Goal: Task Accomplishment & Management: Manage account settings

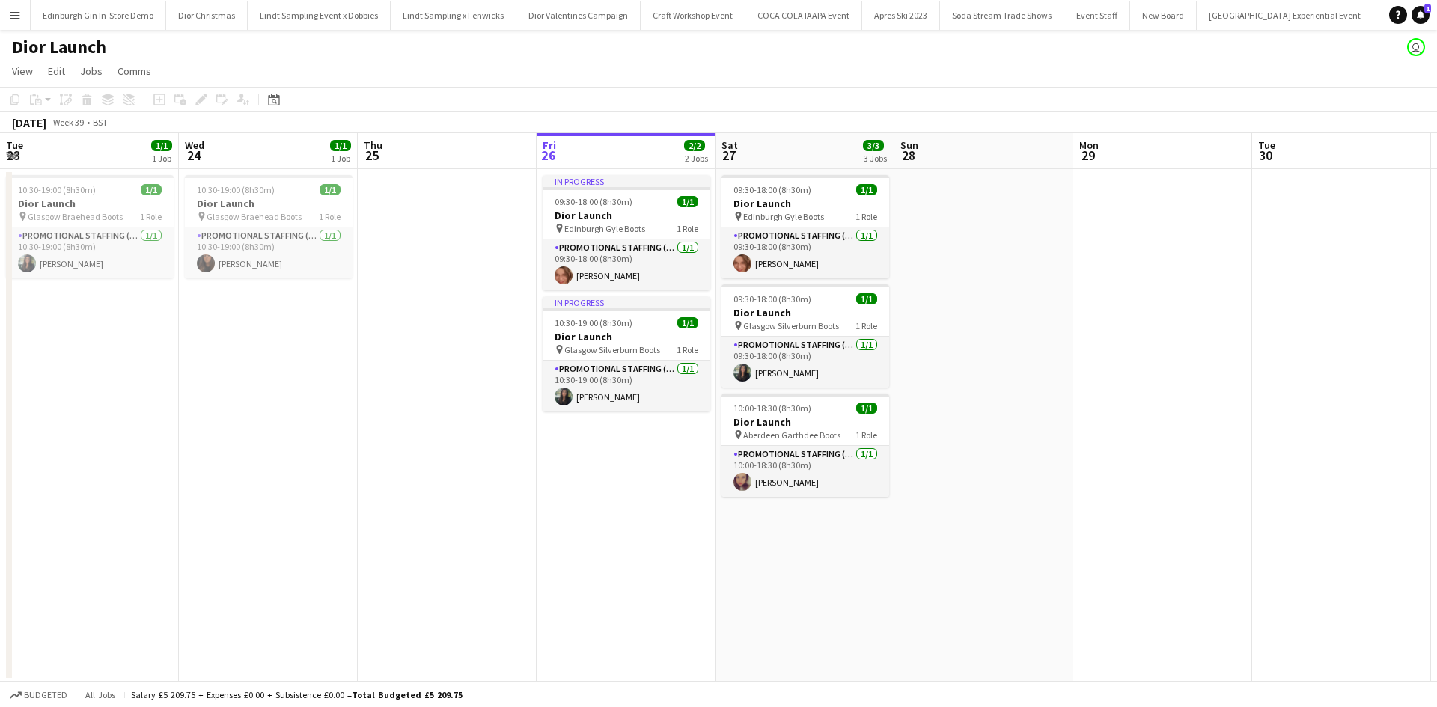
scroll to position [0, 358]
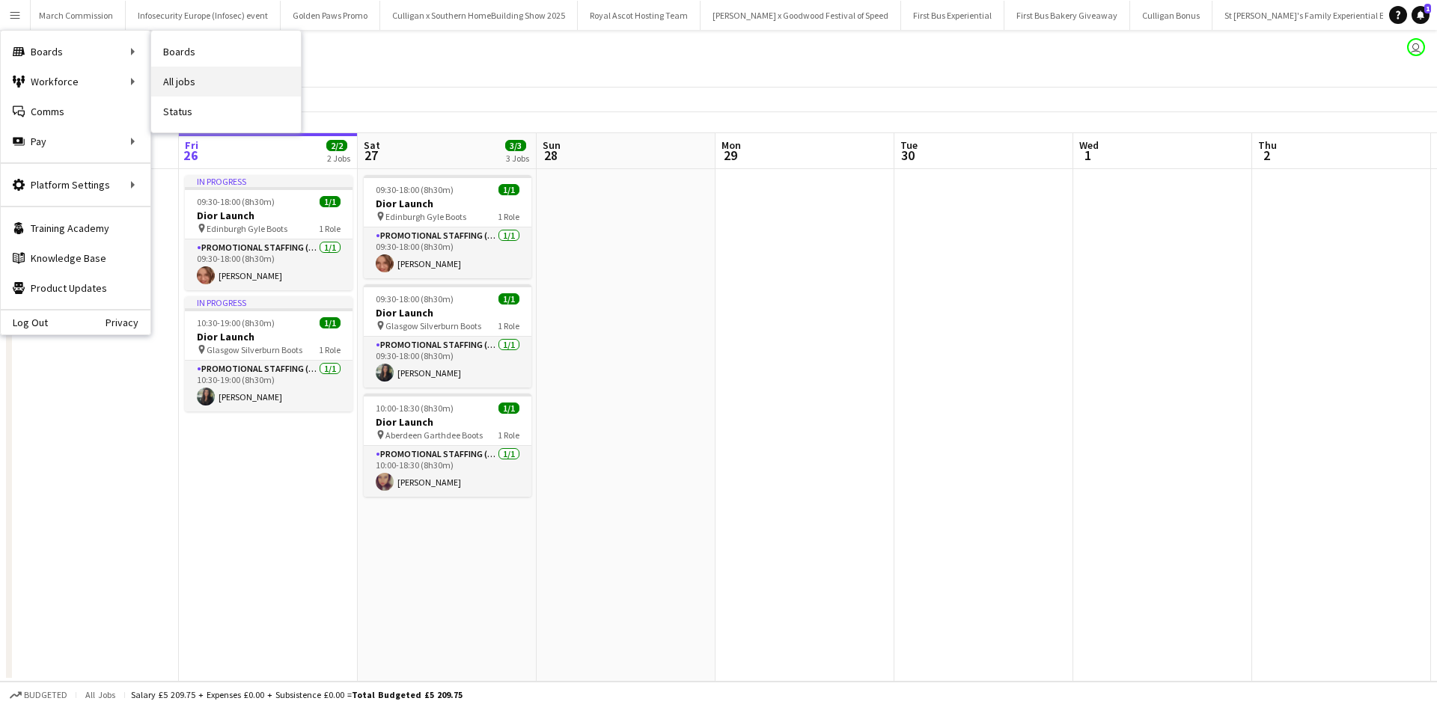
click at [177, 71] on link "All jobs" at bounding box center [226, 82] width 150 height 30
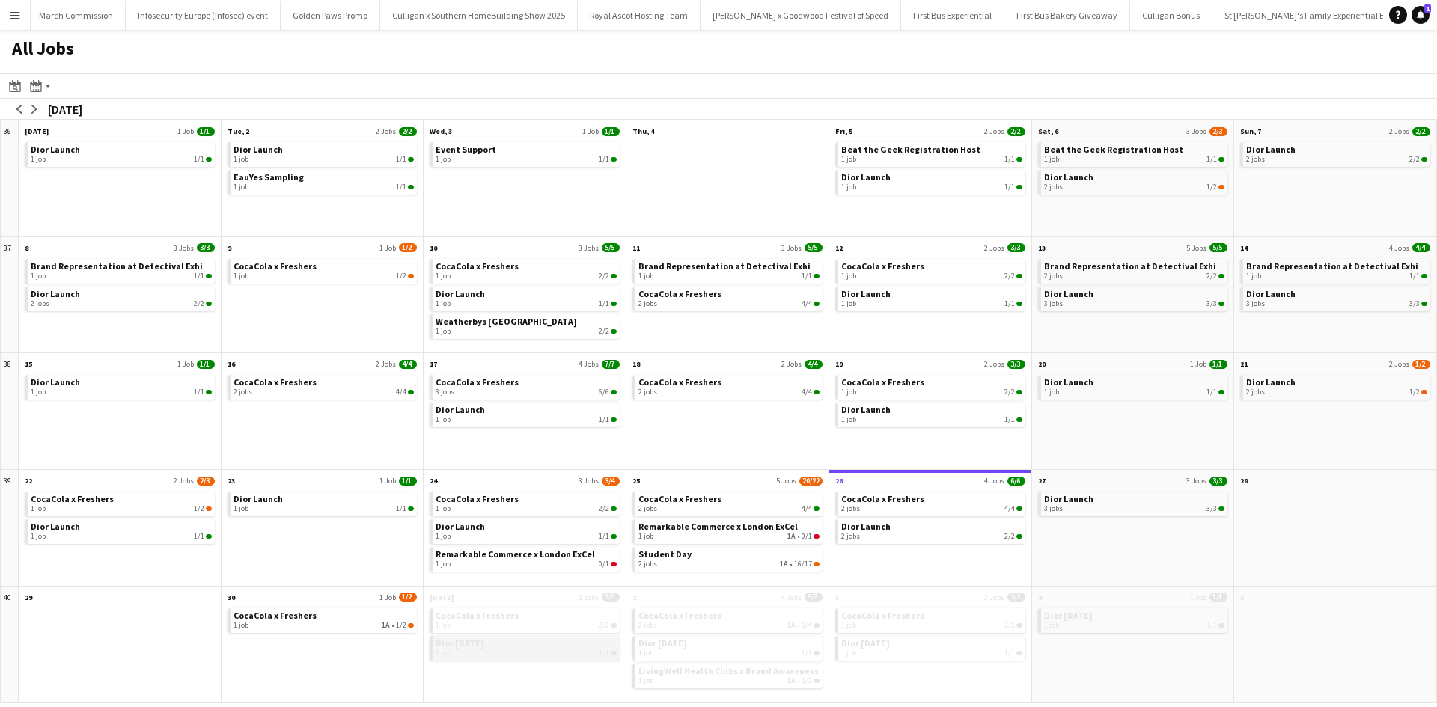
click at [565, 644] on link "Dior October 2025 1 job 1/1" at bounding box center [525, 647] width 181 height 22
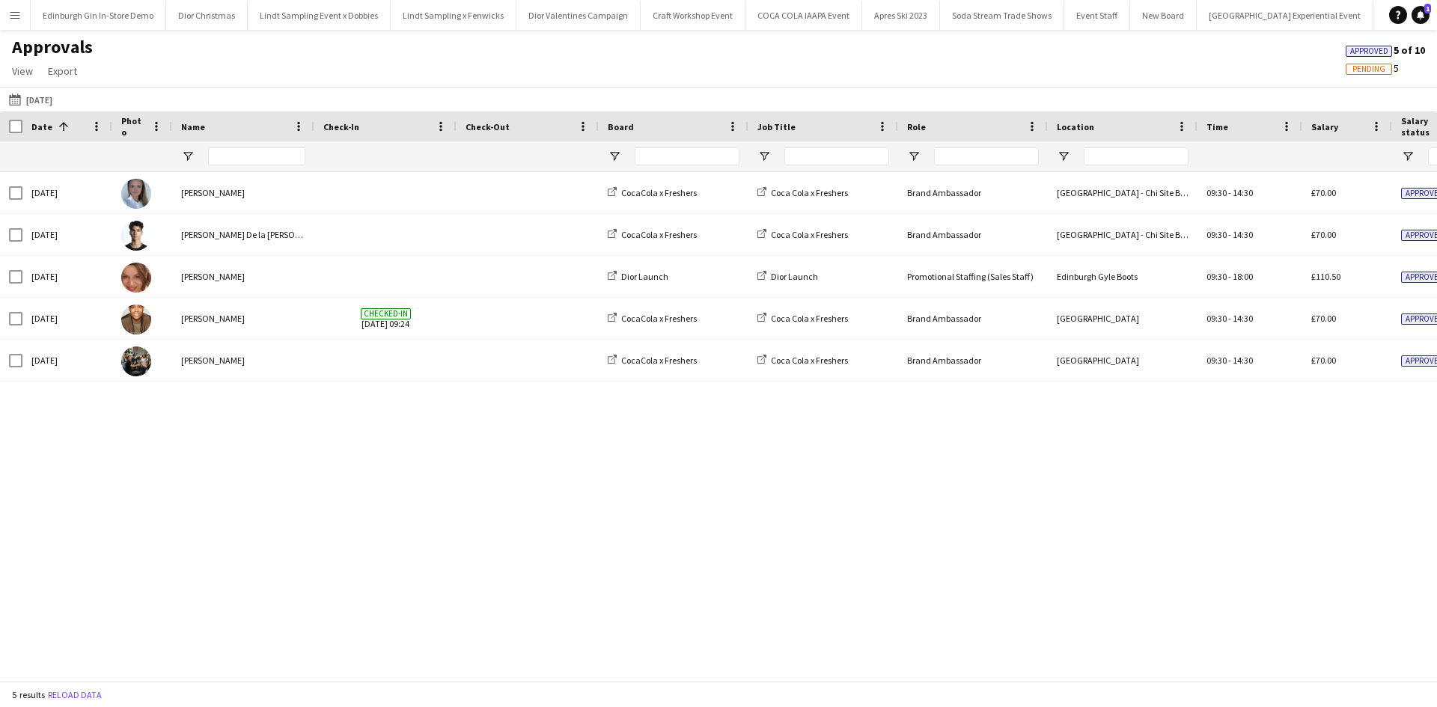
scroll to position [0, 16073]
click at [13, 16] on app-icon "Menu" at bounding box center [15, 15] width 12 height 12
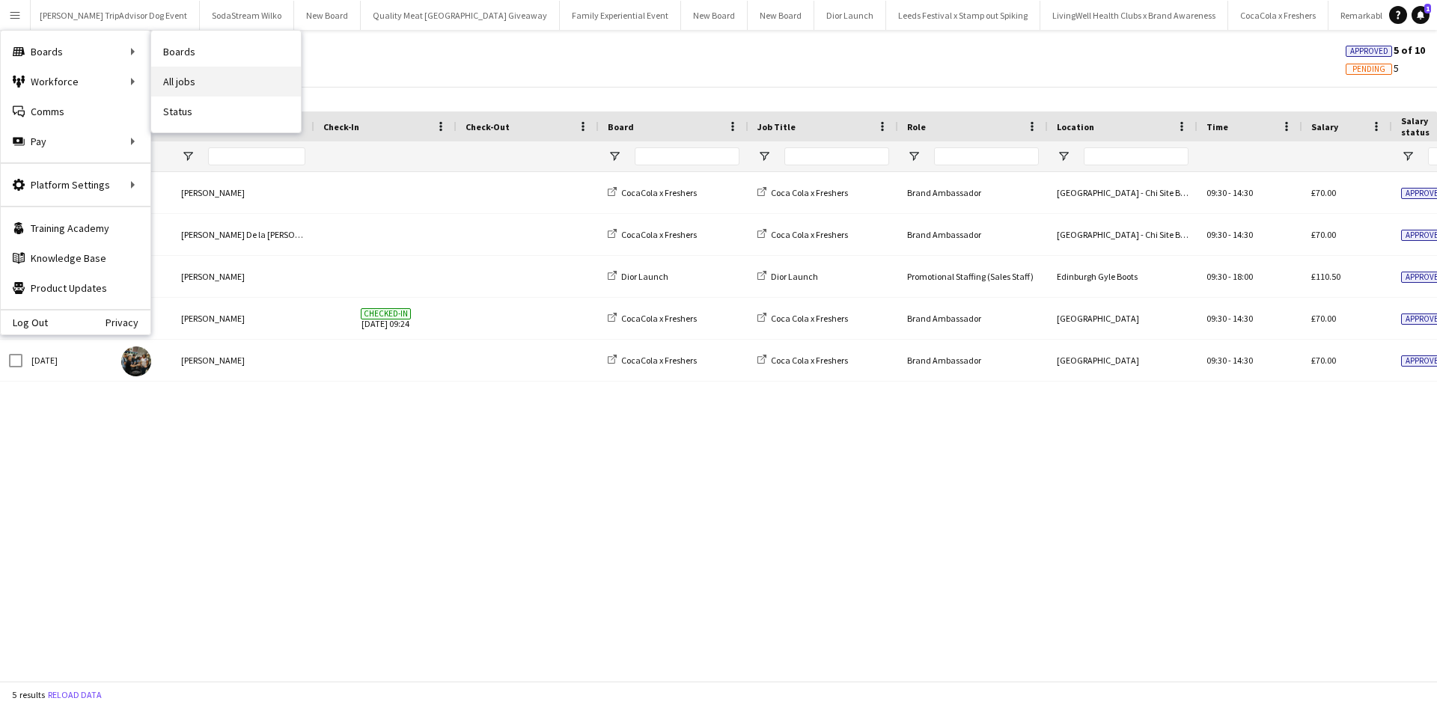
click at [195, 75] on link "All jobs" at bounding box center [226, 82] width 150 height 30
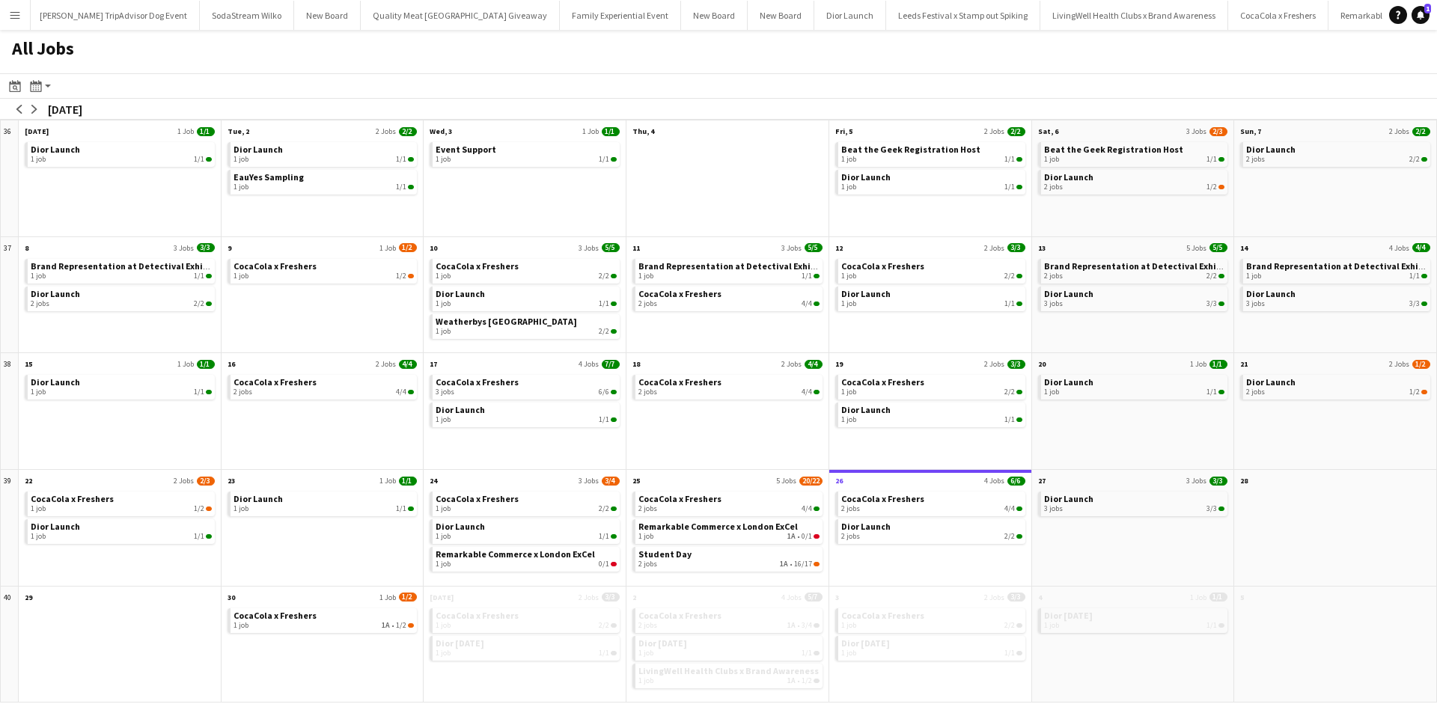
click at [16, 22] on button "Menu" at bounding box center [15, 15] width 30 height 30
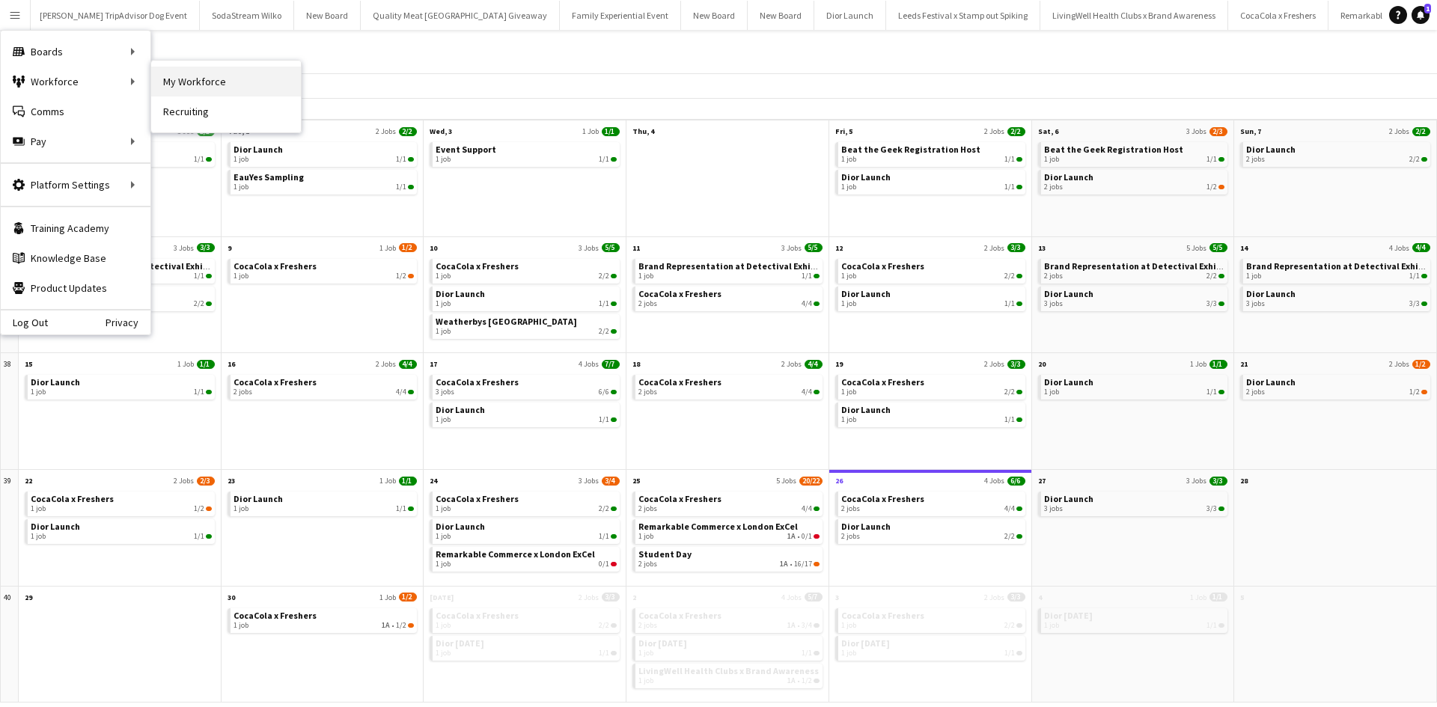
click at [170, 83] on link "My Workforce" at bounding box center [226, 82] width 150 height 30
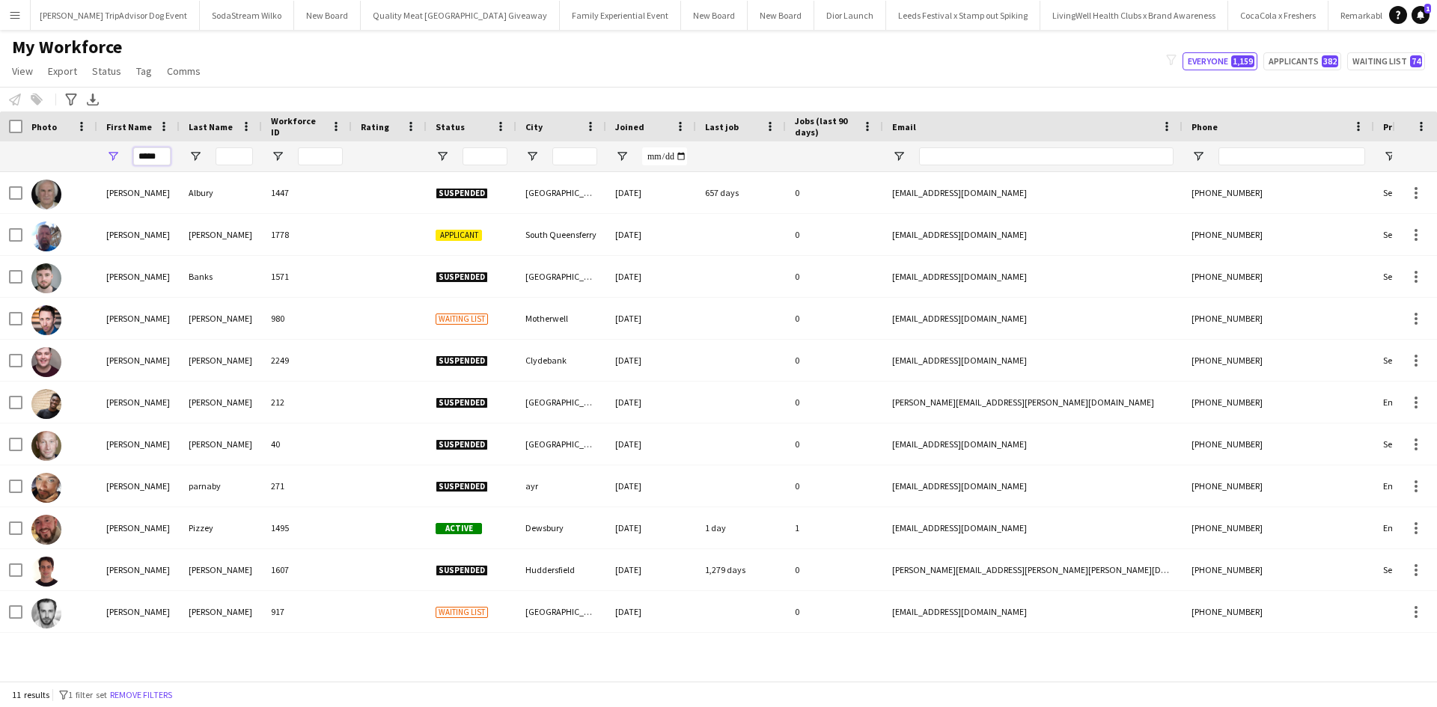
drag, startPoint x: 150, startPoint y: 151, endPoint x: 135, endPoint y: 148, distance: 16.0
click at [135, 148] on input "*****" at bounding box center [151, 156] width 37 height 18
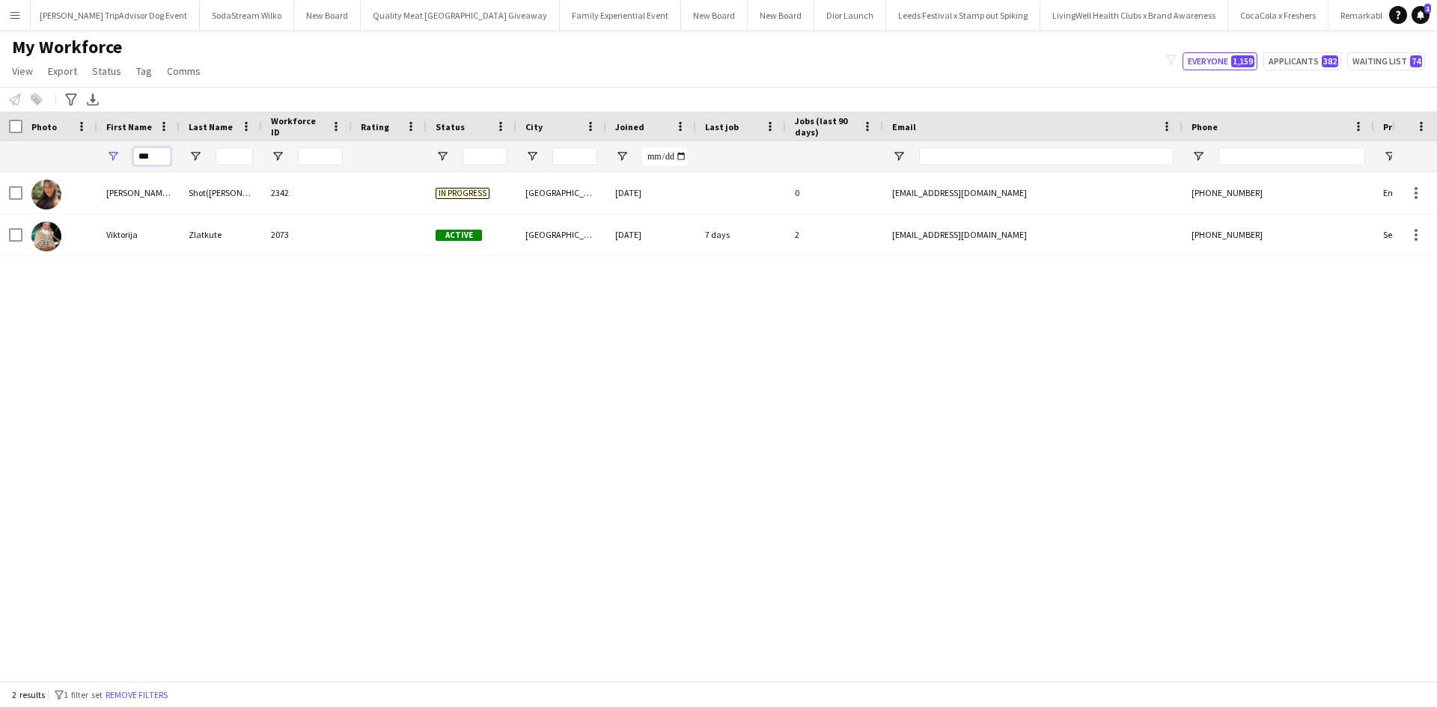
type input "***"
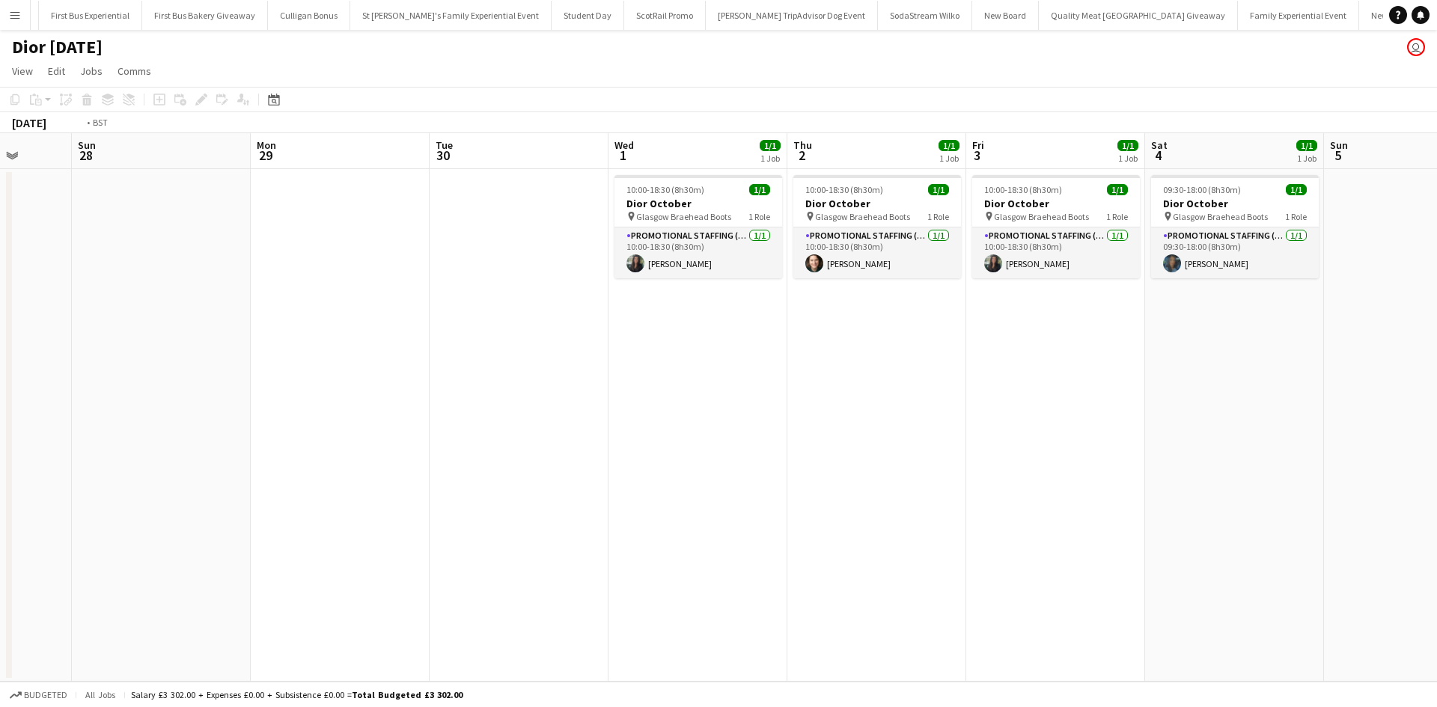
scroll to position [0, 15720]
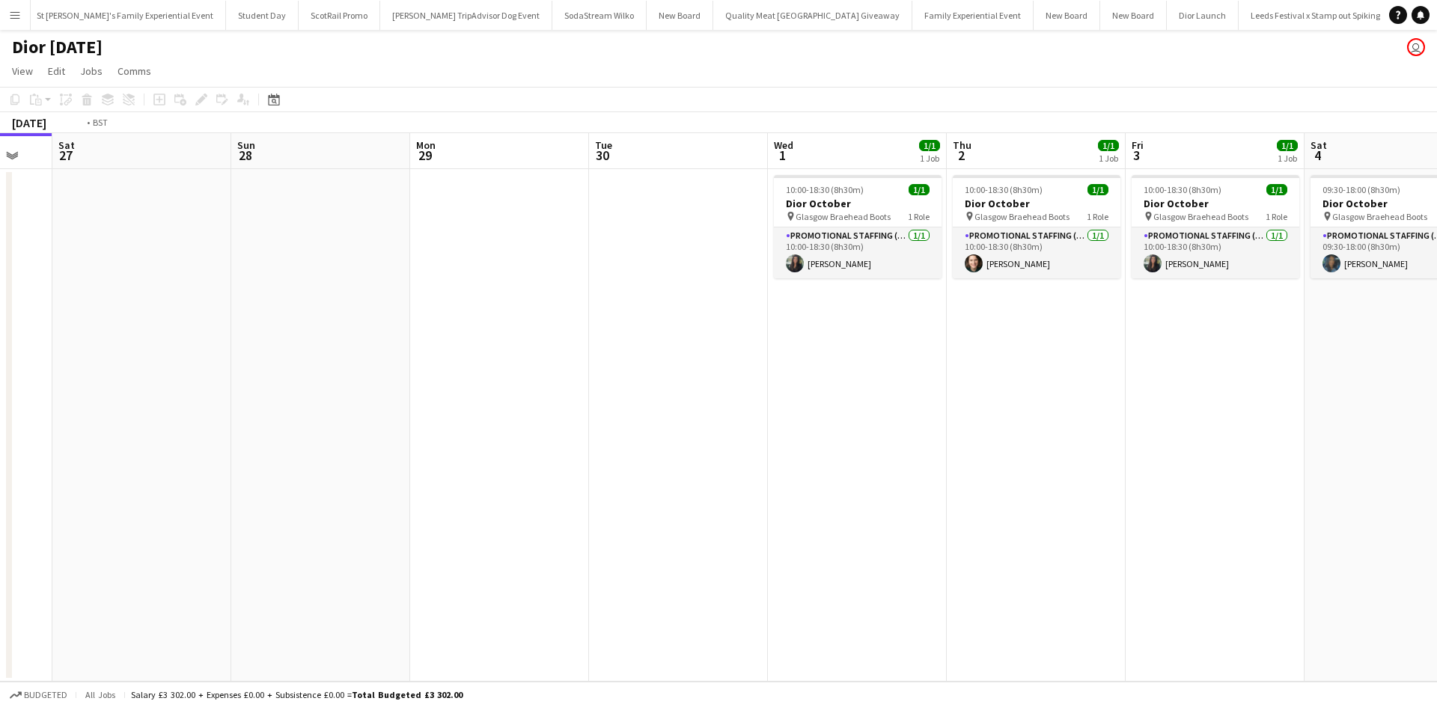
drag, startPoint x: 1058, startPoint y: 535, endPoint x: 208, endPoint y: 483, distance: 851.6
click at [210, 483] on app-calendar-viewport "Tue 23 Wed 24 Thu 25 Fri 26 Sat 27 Sun 28 Mon 29 Tue 30 Wed 1 1/1 1 Job Thu 2 1…" at bounding box center [718, 407] width 1437 height 548
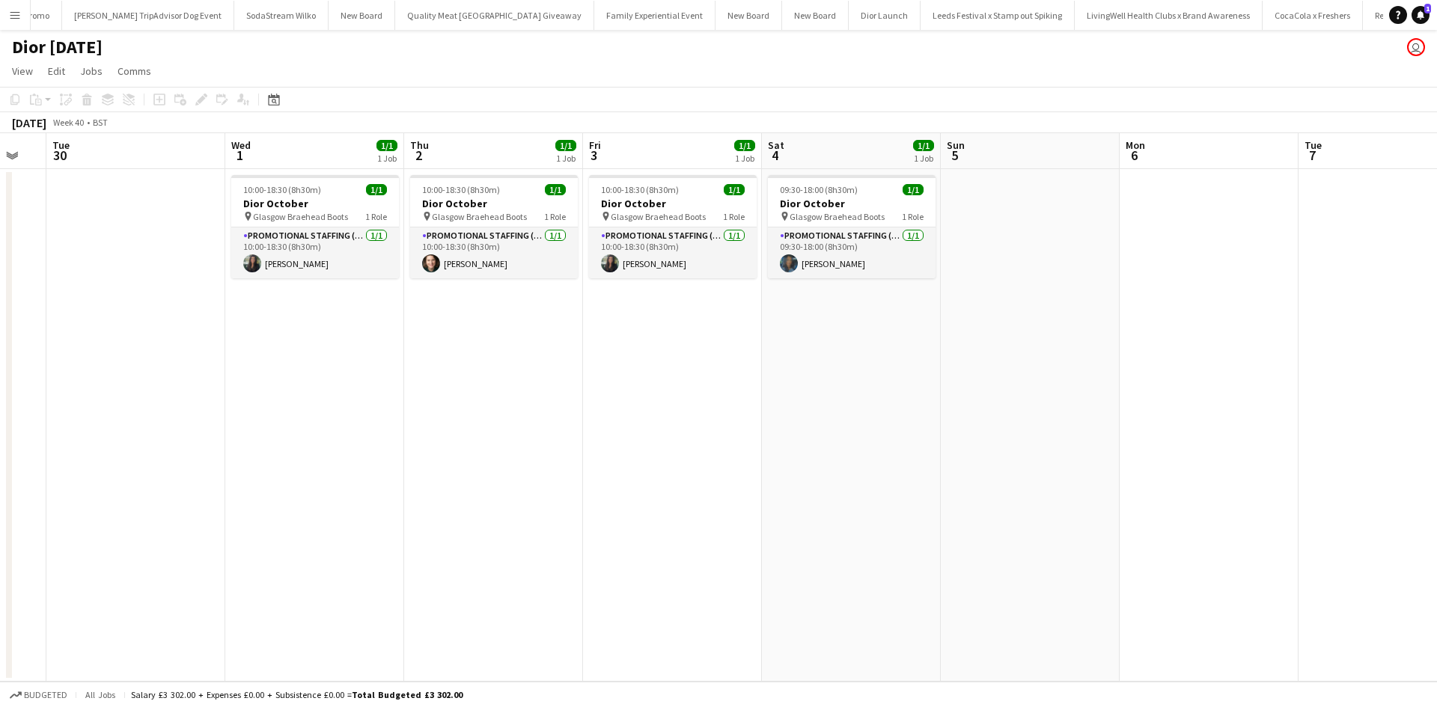
scroll to position [0, 16073]
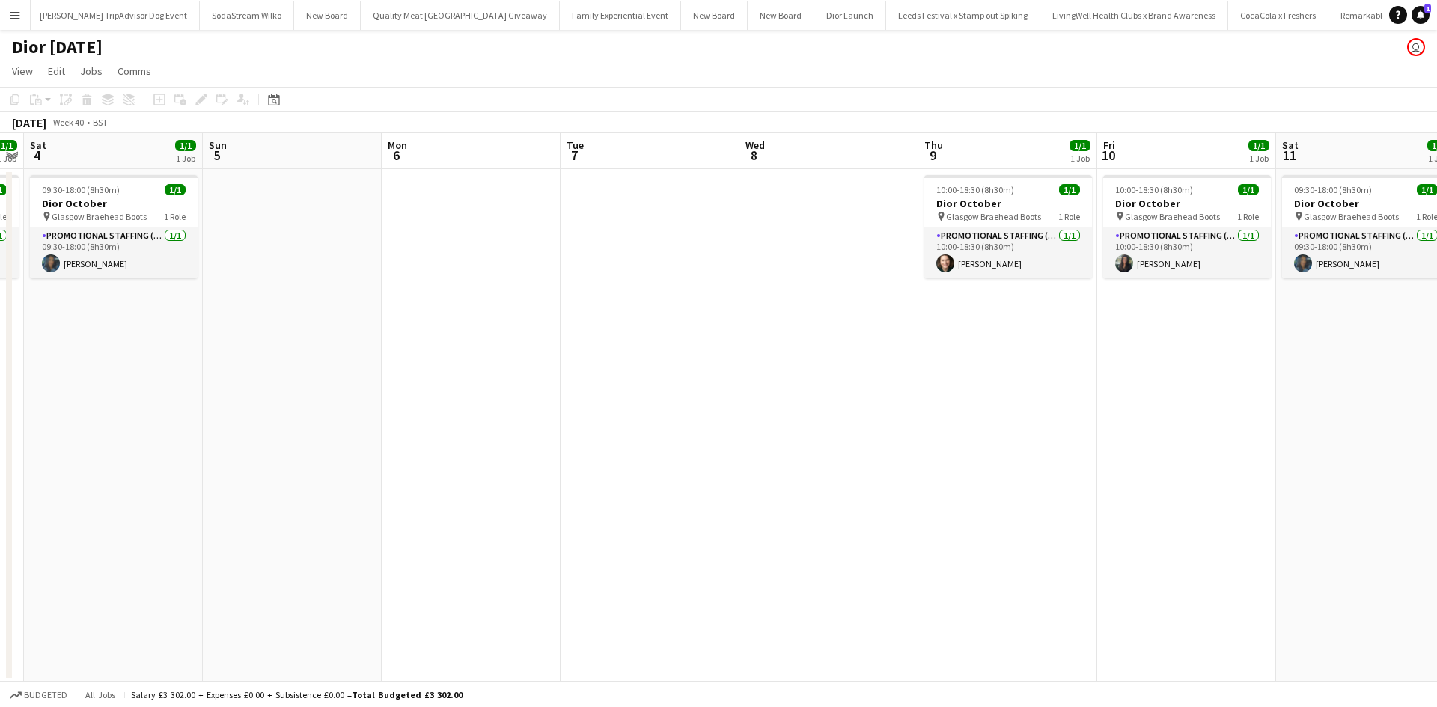
drag, startPoint x: 973, startPoint y: 548, endPoint x: 199, endPoint y: 458, distance: 778.8
click at [204, 459] on app-calendar-viewport "Wed 1 1/1 1 Job Thu 2 1/1 1 Job Fri 3 1/1 1 Job Sat 4 1/1 1 Job Sun 5 Mon 6 Tue…" at bounding box center [718, 407] width 1437 height 548
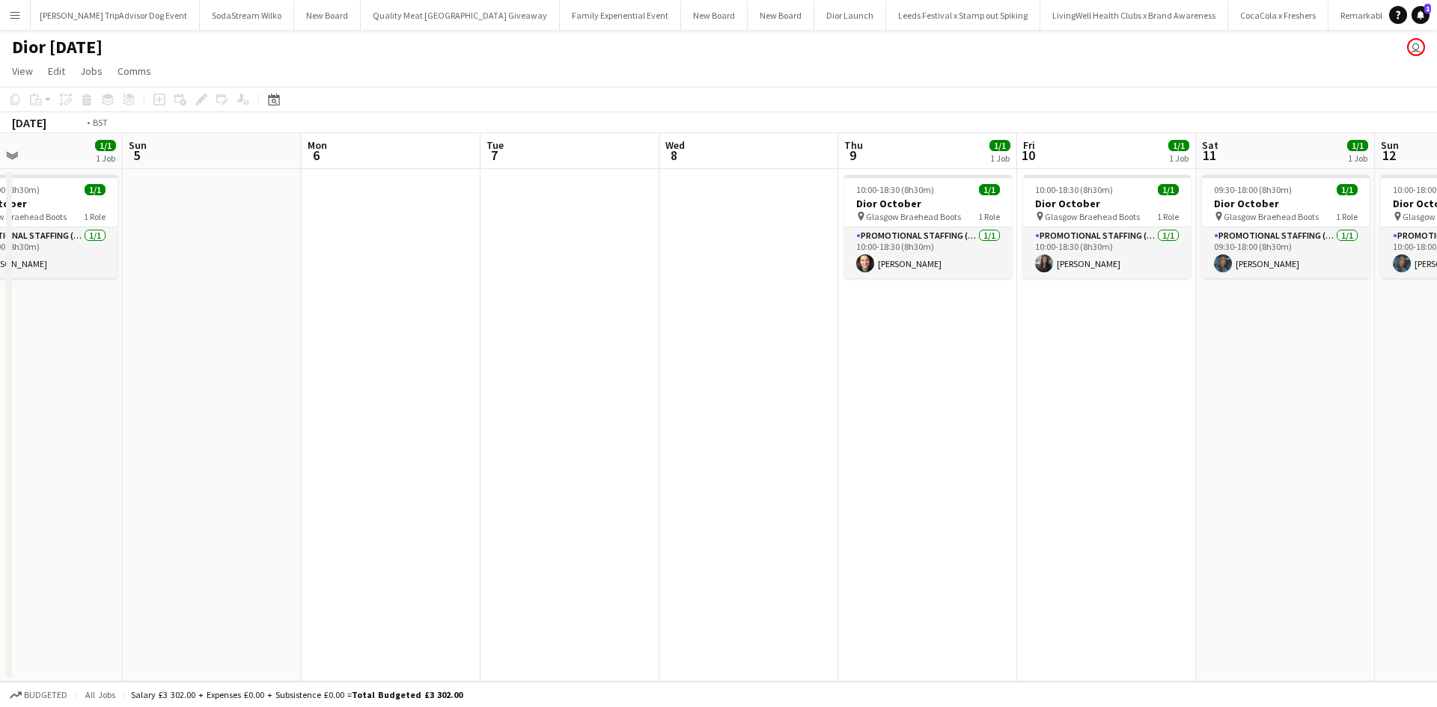
drag, startPoint x: 1101, startPoint y: 543, endPoint x: 332, endPoint y: 446, distance: 774.5
click at [337, 447] on app-calendar-viewport "Wed 1 1/1 1 Job Thu 2 1/1 1 Job Fri 3 1/1 1 Job Sat 4 1/1 1 Job Sun 5 Mon 6 Tue…" at bounding box center [718, 407] width 1437 height 548
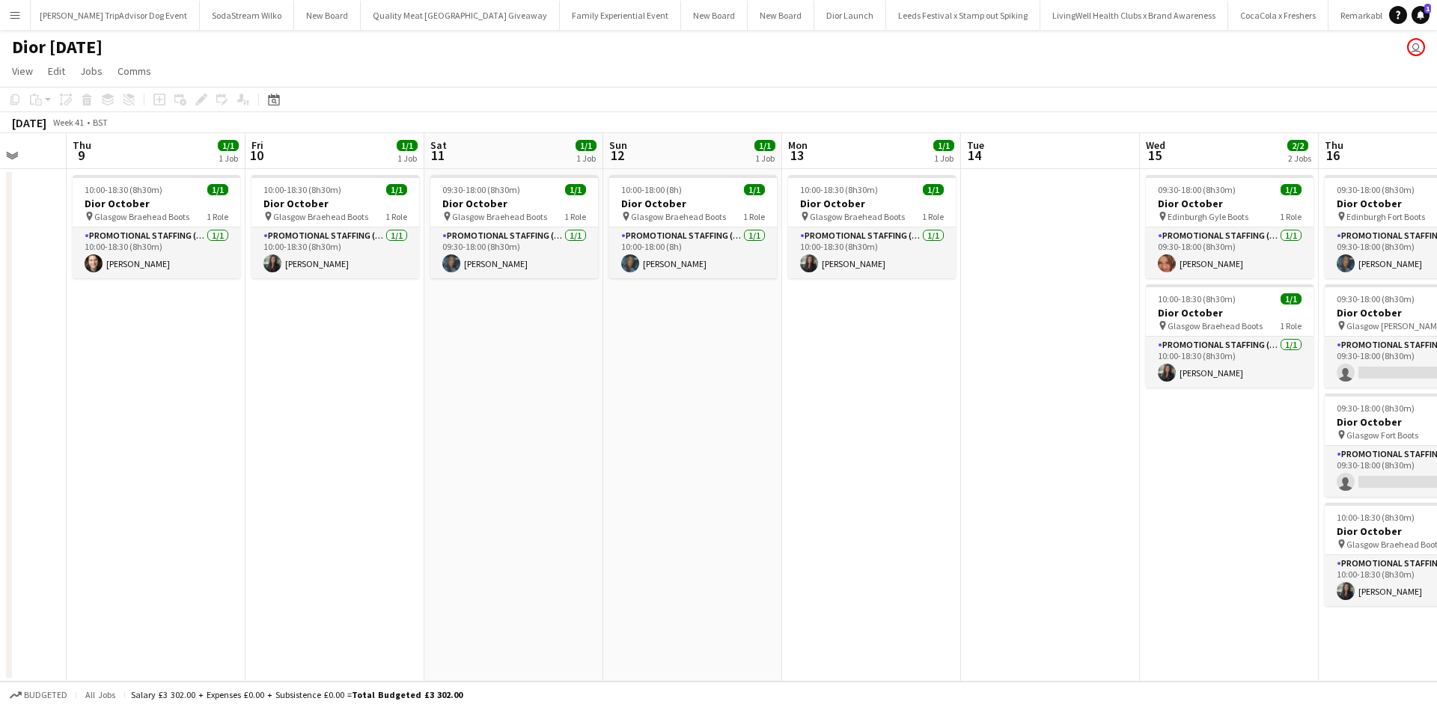
drag, startPoint x: 1174, startPoint y: 541, endPoint x: 342, endPoint y: 450, distance: 836.9
click at [344, 450] on app-calendar-viewport "Sun 5 Mon 6 Tue 7 Wed 8 Thu 9 1/1 1 Job Fri 10 1/1 1 Job Sat 11 1/1 1 Job Sun 1…" at bounding box center [718, 407] width 1437 height 548
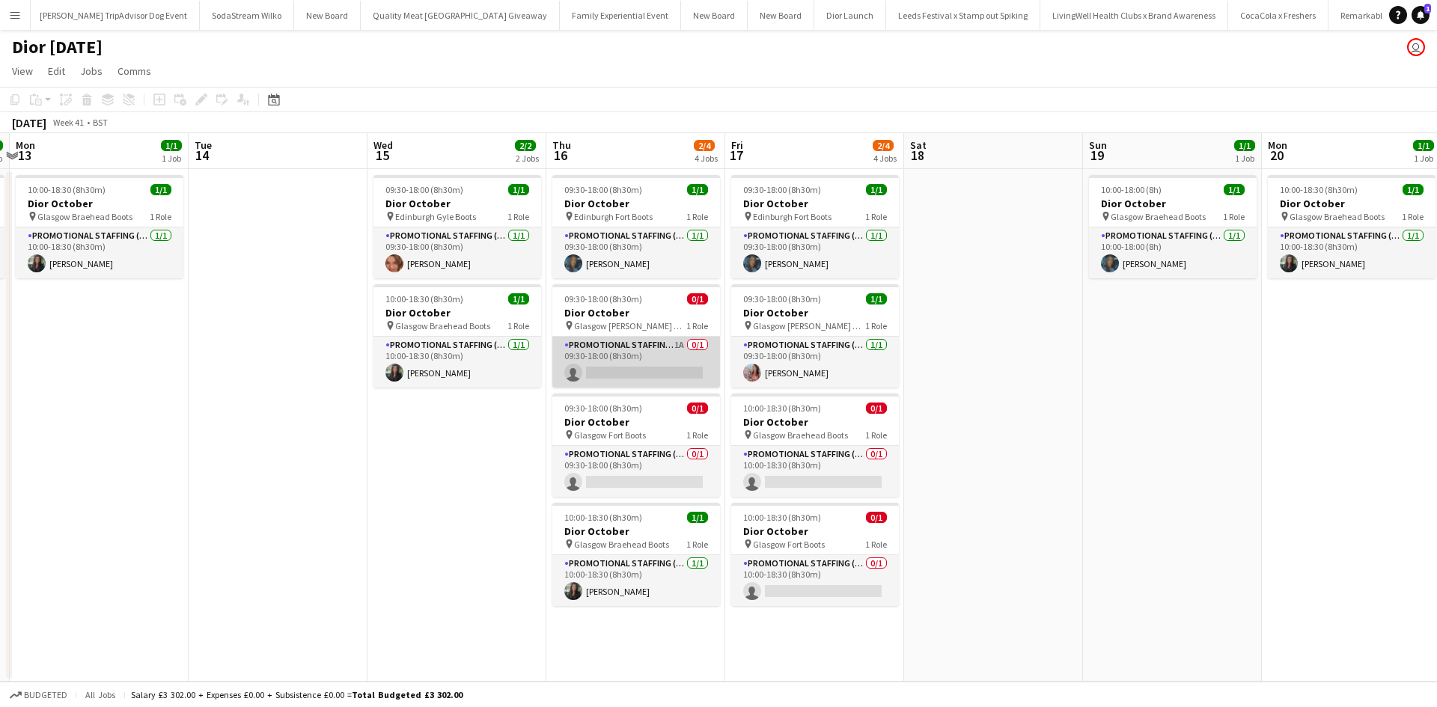
click at [658, 376] on app-card-role "Promotional Staffing (Sales Staff) 1A 0/1 09:30-18:00 (8h30m) single-neutral-ac…" at bounding box center [636, 362] width 168 height 51
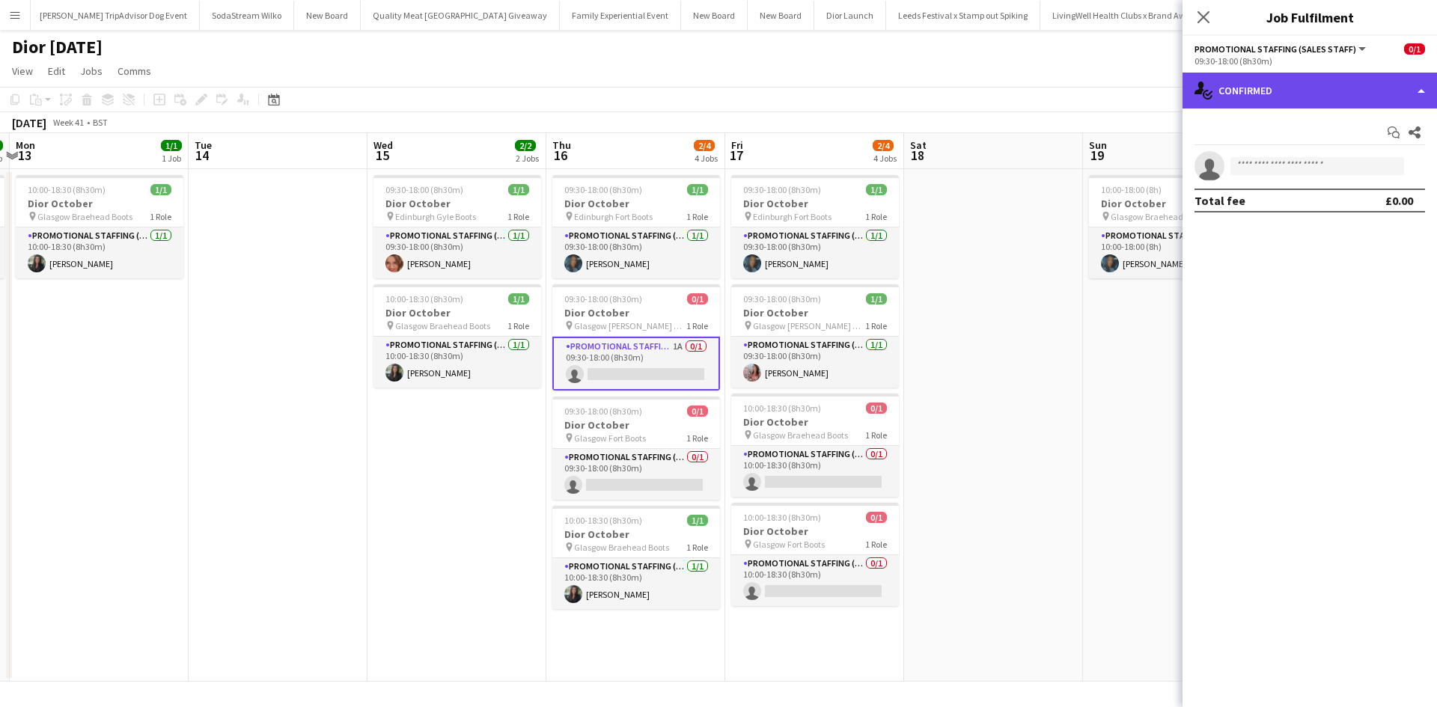
click at [1309, 90] on div "single-neutral-actions-check-2 Confirmed" at bounding box center [1309, 91] width 254 height 36
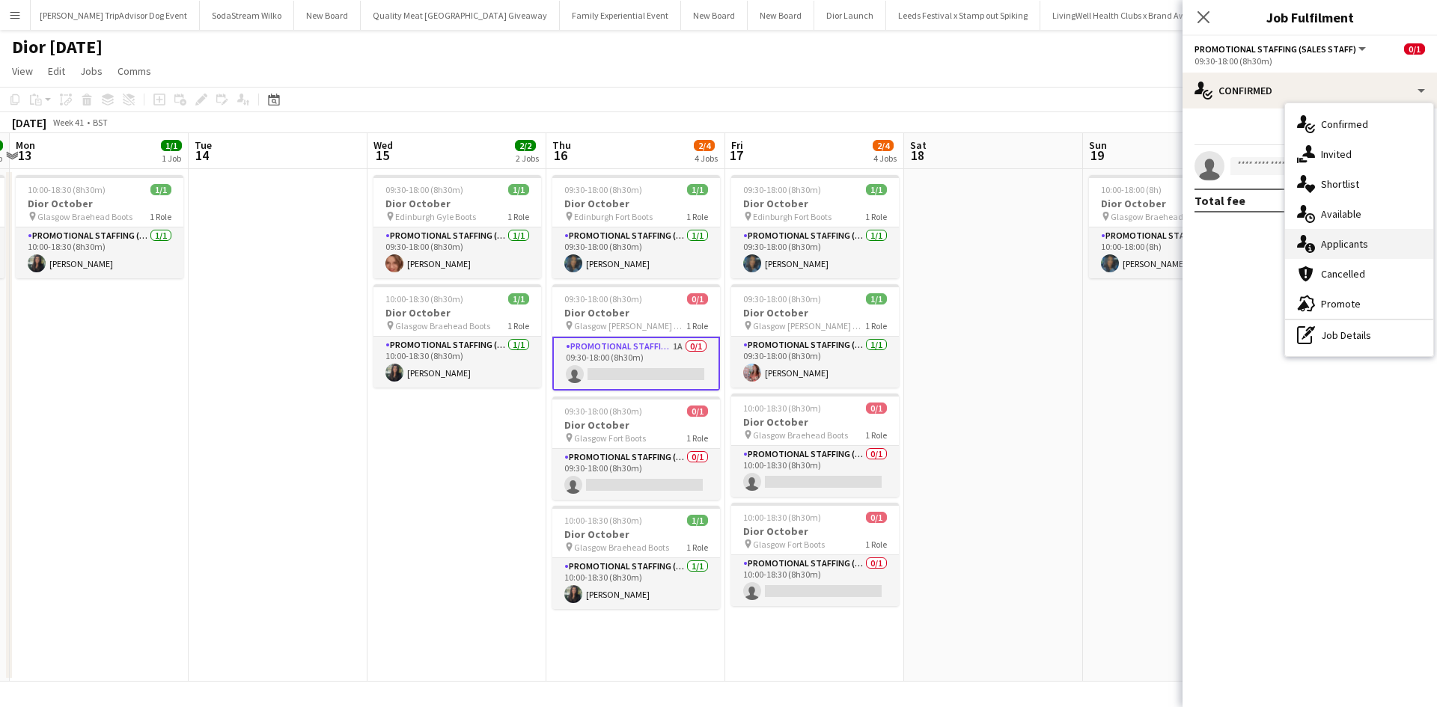
click at [1366, 241] on span "Applicants" at bounding box center [1344, 243] width 47 height 13
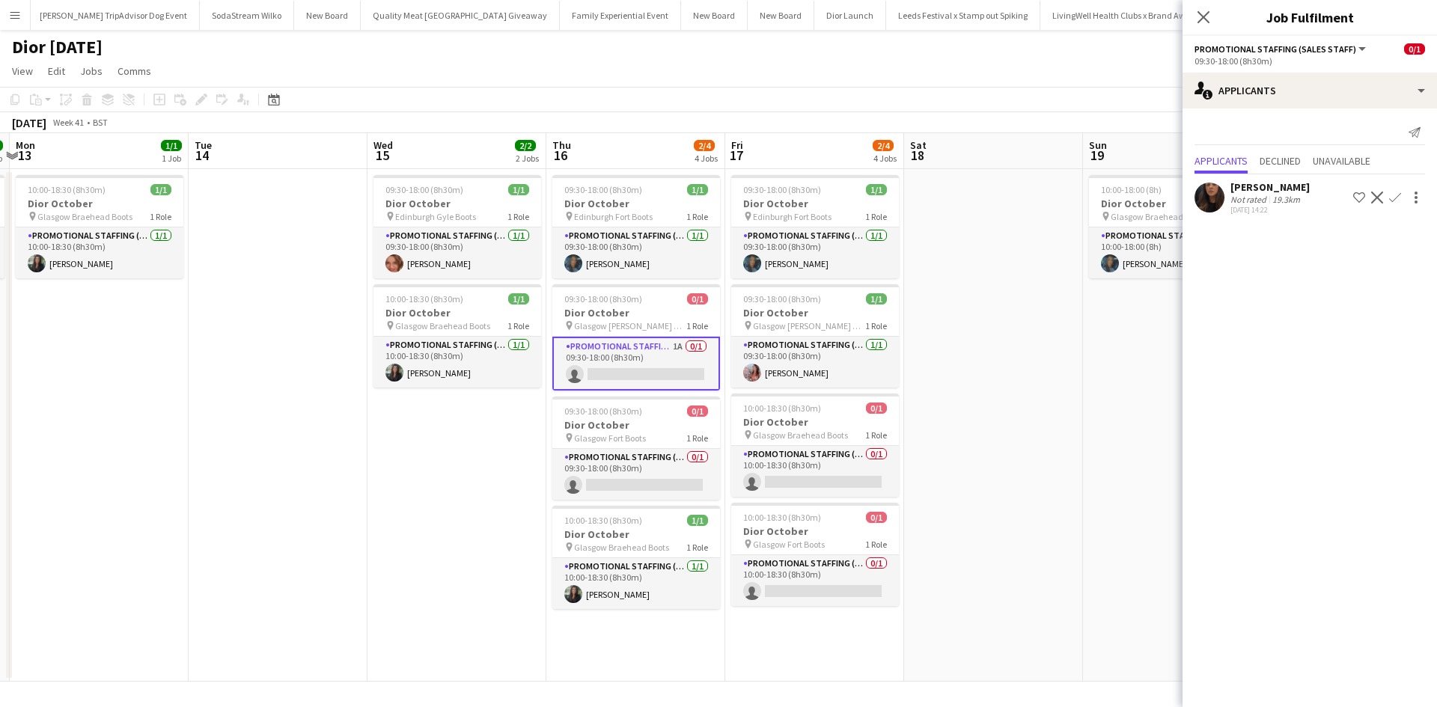
click at [1396, 201] on app-icon "Confirm" at bounding box center [1395, 198] width 12 height 12
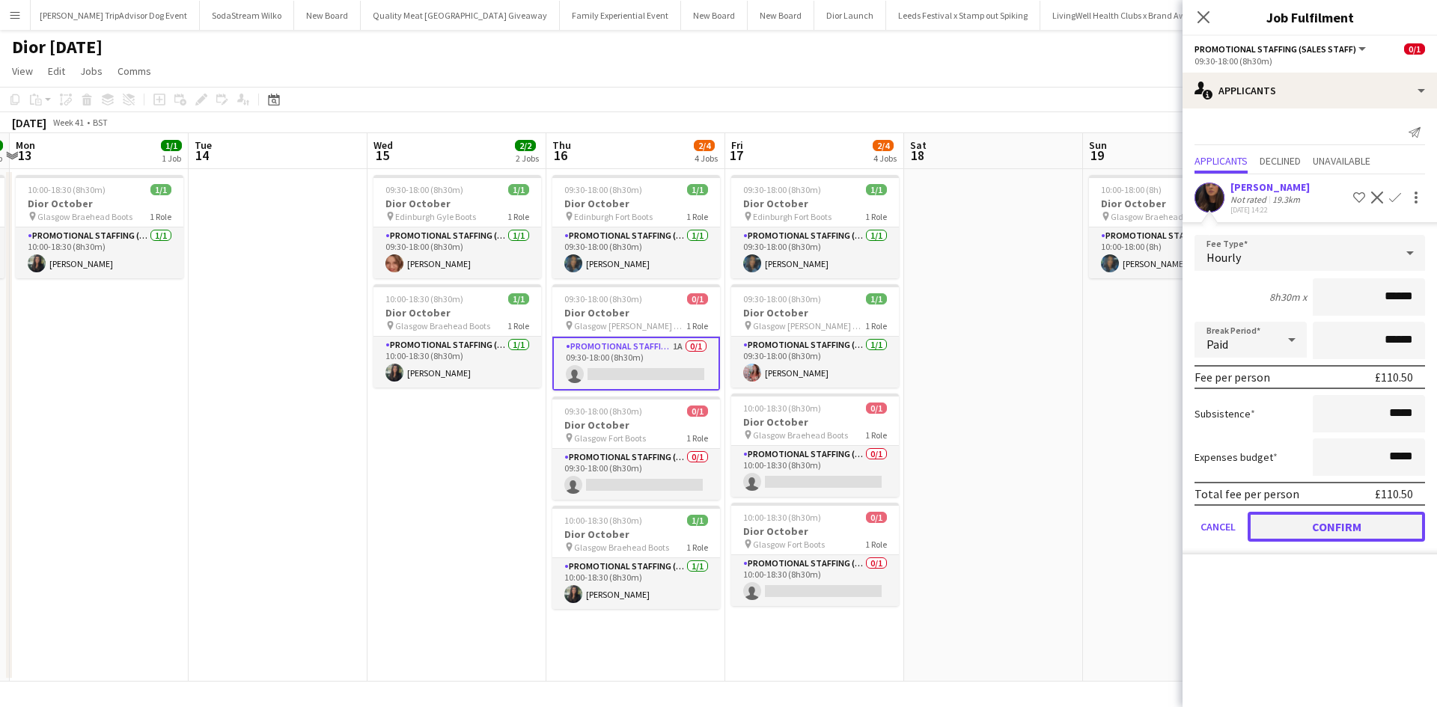
click at [1365, 521] on button "Confirm" at bounding box center [1335, 527] width 177 height 30
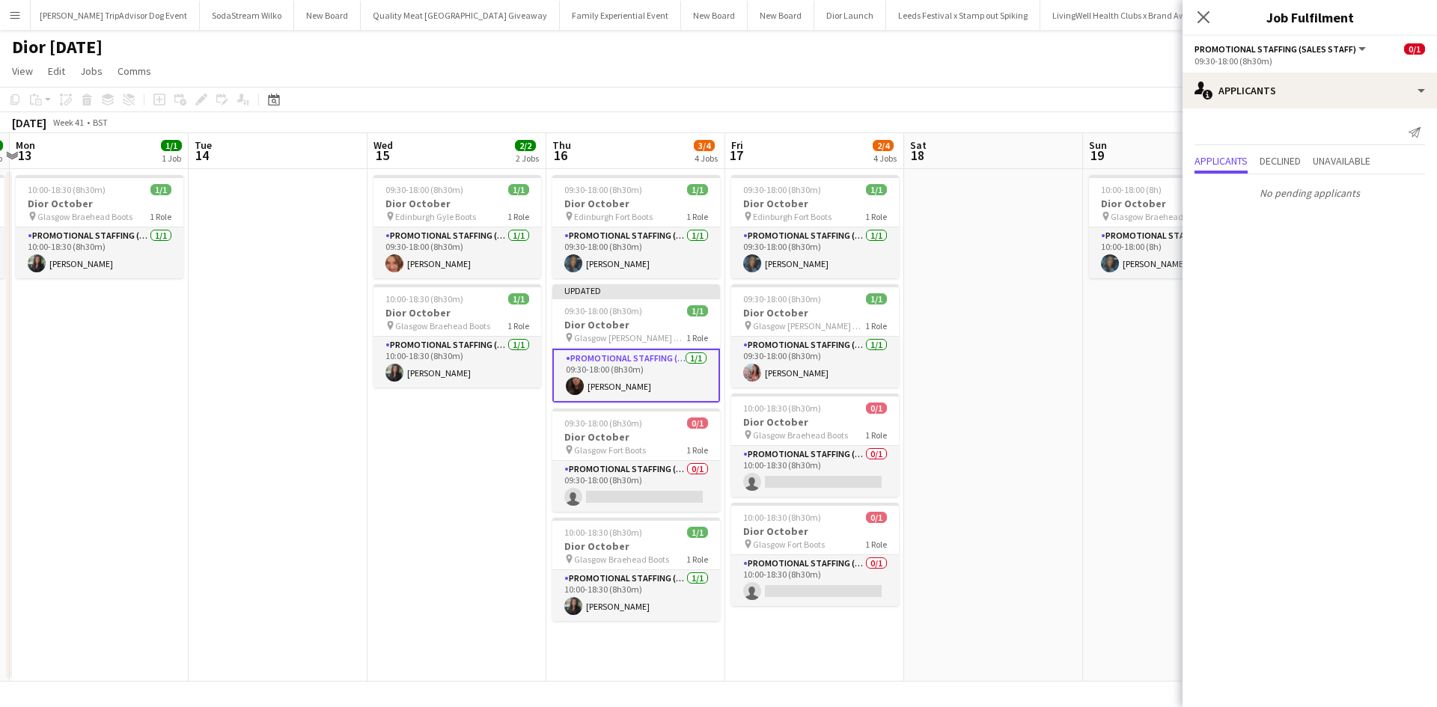
click at [1080, 489] on app-date-cell at bounding box center [993, 425] width 179 height 513
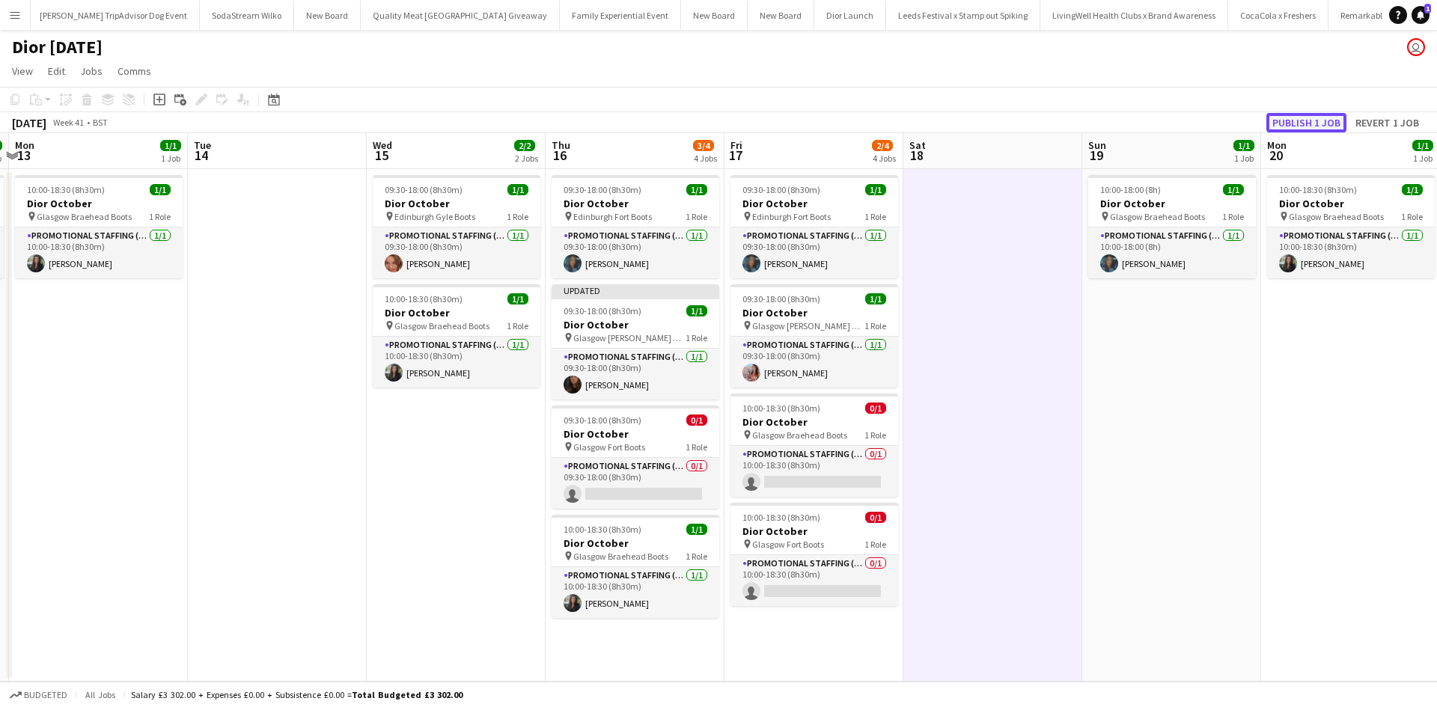
click at [1298, 123] on button "Publish 1 job" at bounding box center [1306, 122] width 80 height 19
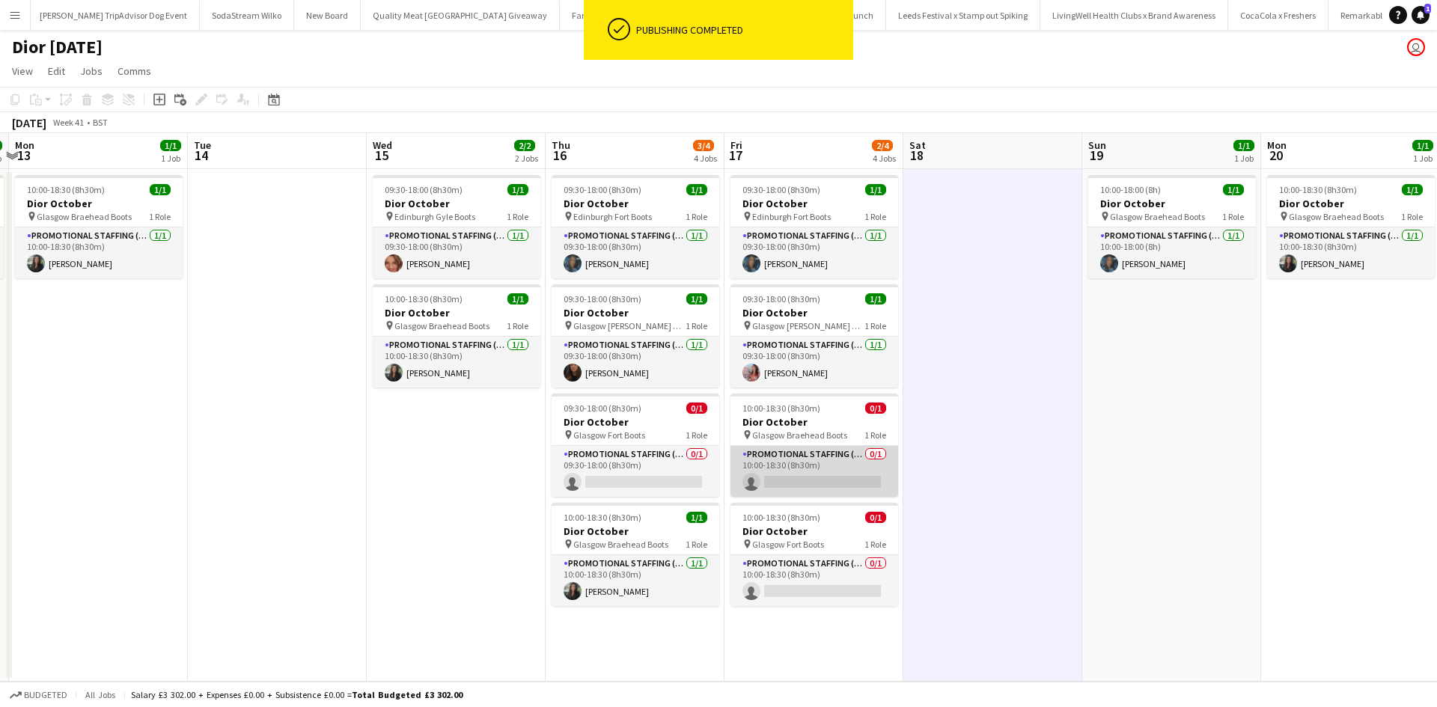
click at [845, 460] on app-card-role "Promotional Staffing (Sales Staff) 0/1 10:00-18:30 (8h30m) single-neutral-actio…" at bounding box center [814, 471] width 168 height 51
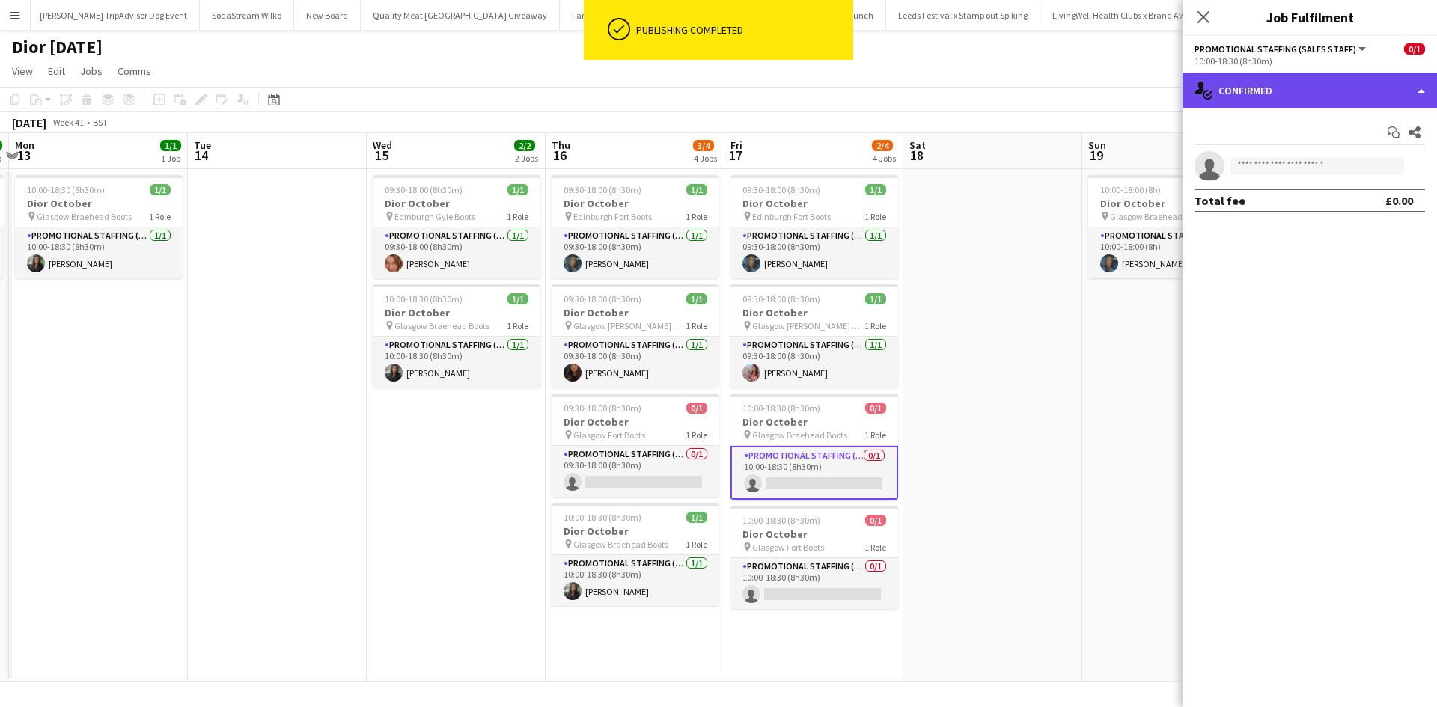
click at [1233, 86] on div "single-neutral-actions-check-2 Confirmed" at bounding box center [1309, 91] width 254 height 36
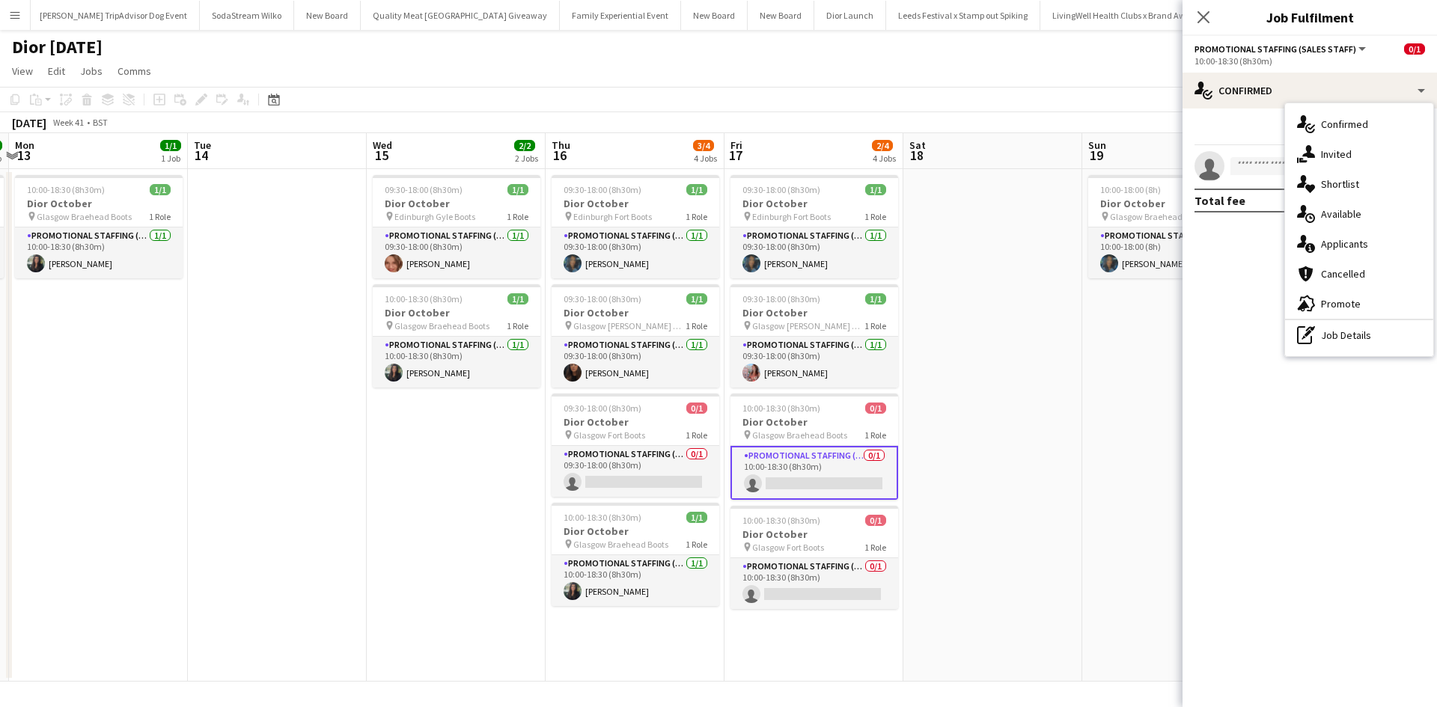
click at [1320, 237] on div "single-neutral-actions-information Applicants" at bounding box center [1359, 244] width 148 height 30
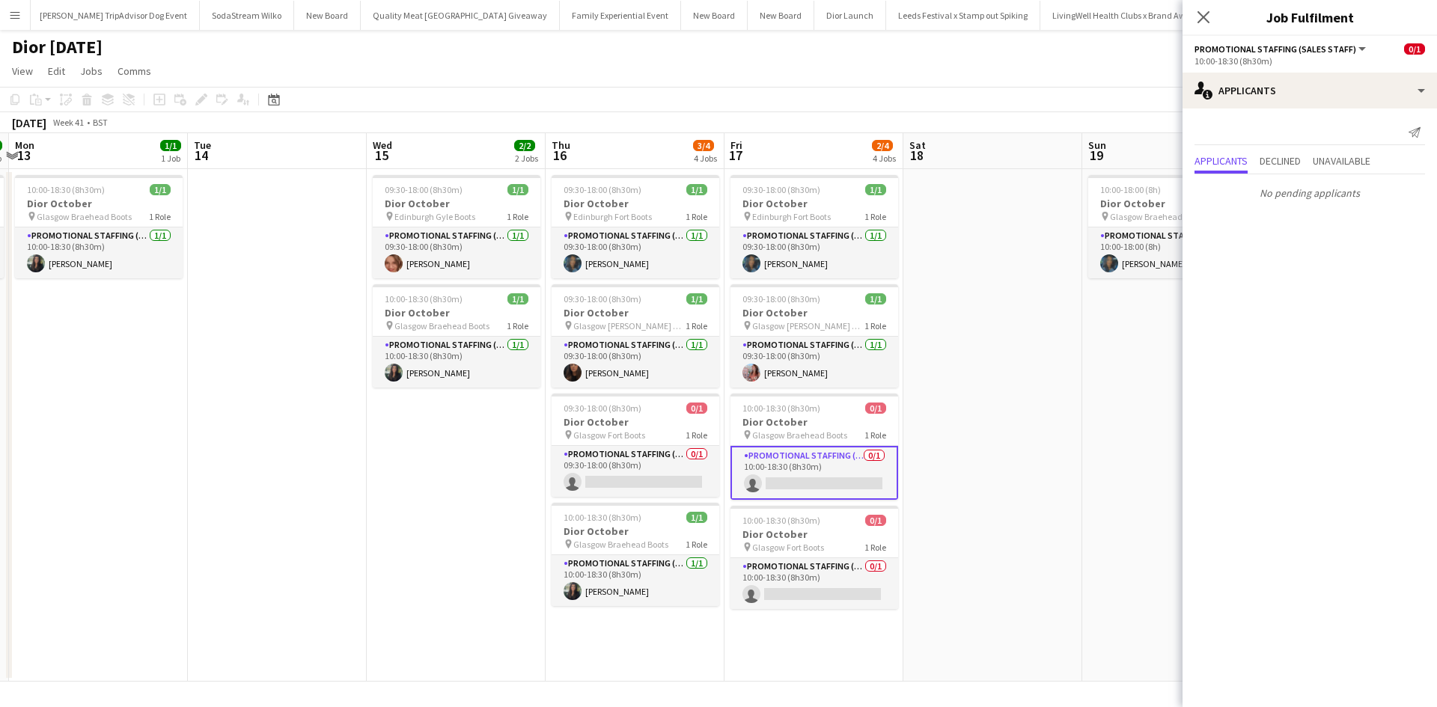
click at [1086, 406] on app-date-cell "10:00-18:00 (8h) 1/1 Dior October pin Glasgow Braehead Boots 1 Role Promotional…" at bounding box center [1171, 425] width 179 height 513
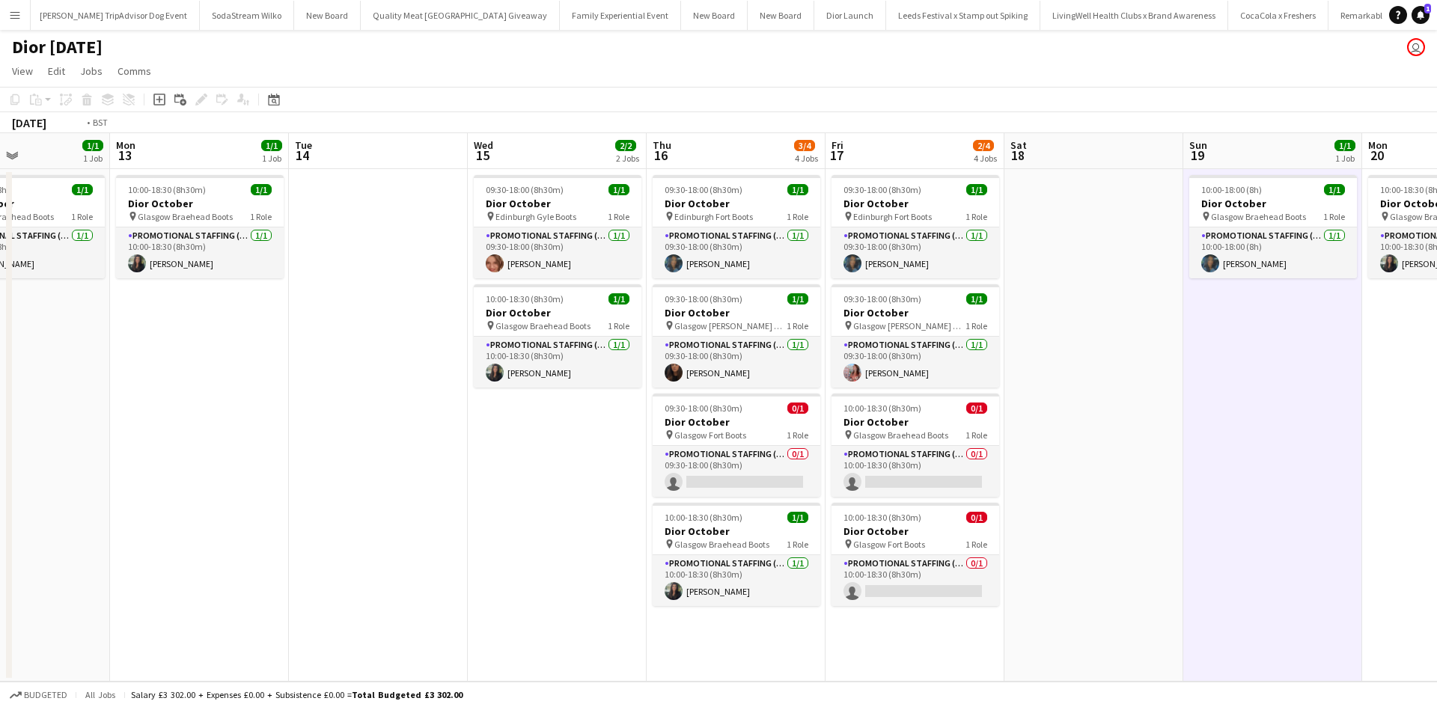
drag, startPoint x: 1155, startPoint y: 449, endPoint x: 462, endPoint y: 359, distance: 698.6
click at [467, 360] on app-calendar-viewport "Thu 9 1/1 1 Job Fri 10 1/1 1 Job Sat 11 1/1 1 Job Sun 12 1/1 1 Job Mon 13 1/1 1…" at bounding box center [718, 407] width 1437 height 548
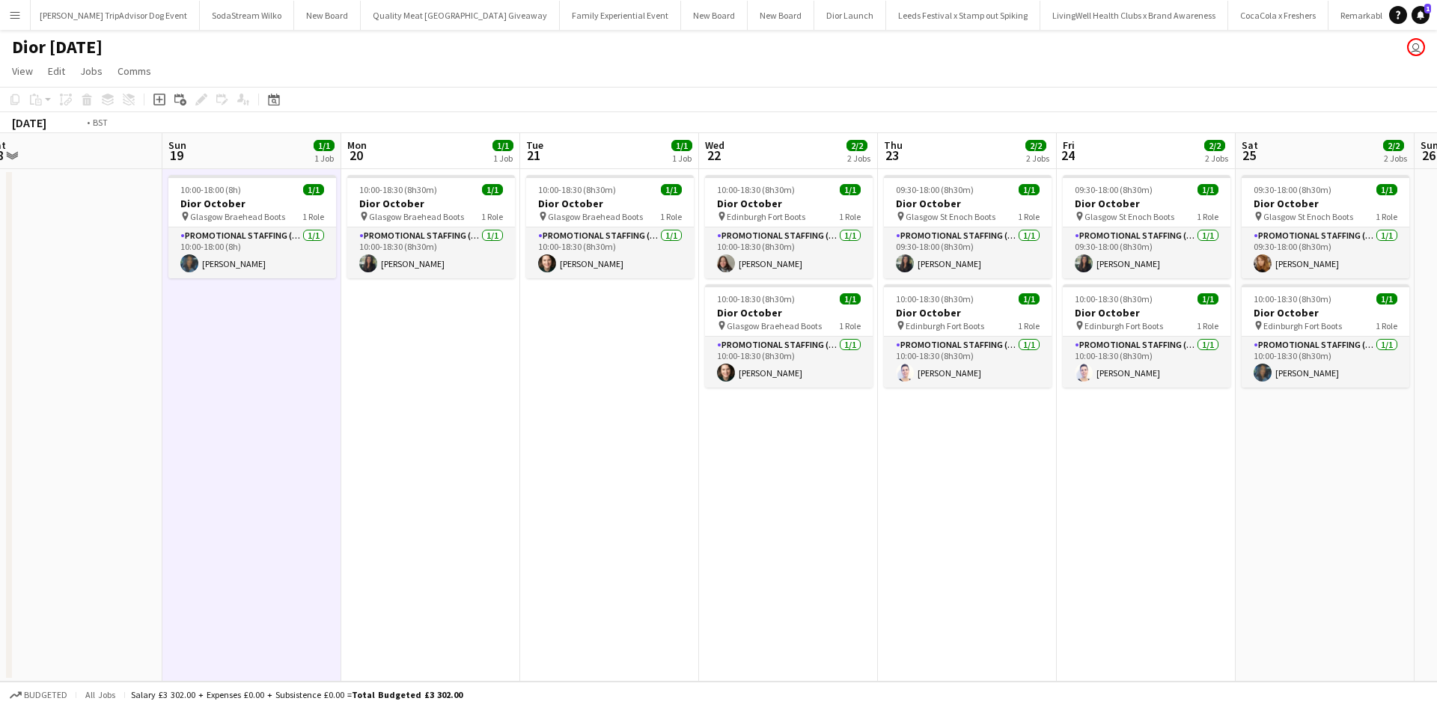
drag, startPoint x: 934, startPoint y: 483, endPoint x: 307, endPoint y: 386, distance: 634.4
click at [312, 387] on app-calendar-viewport "Wed 15 2/2 2 Jobs Thu 16 3/4 4 Jobs Fri 17 2/4 4 Jobs Sat 18 Sun 19 1/1 1 Job M…" at bounding box center [718, 407] width 1437 height 548
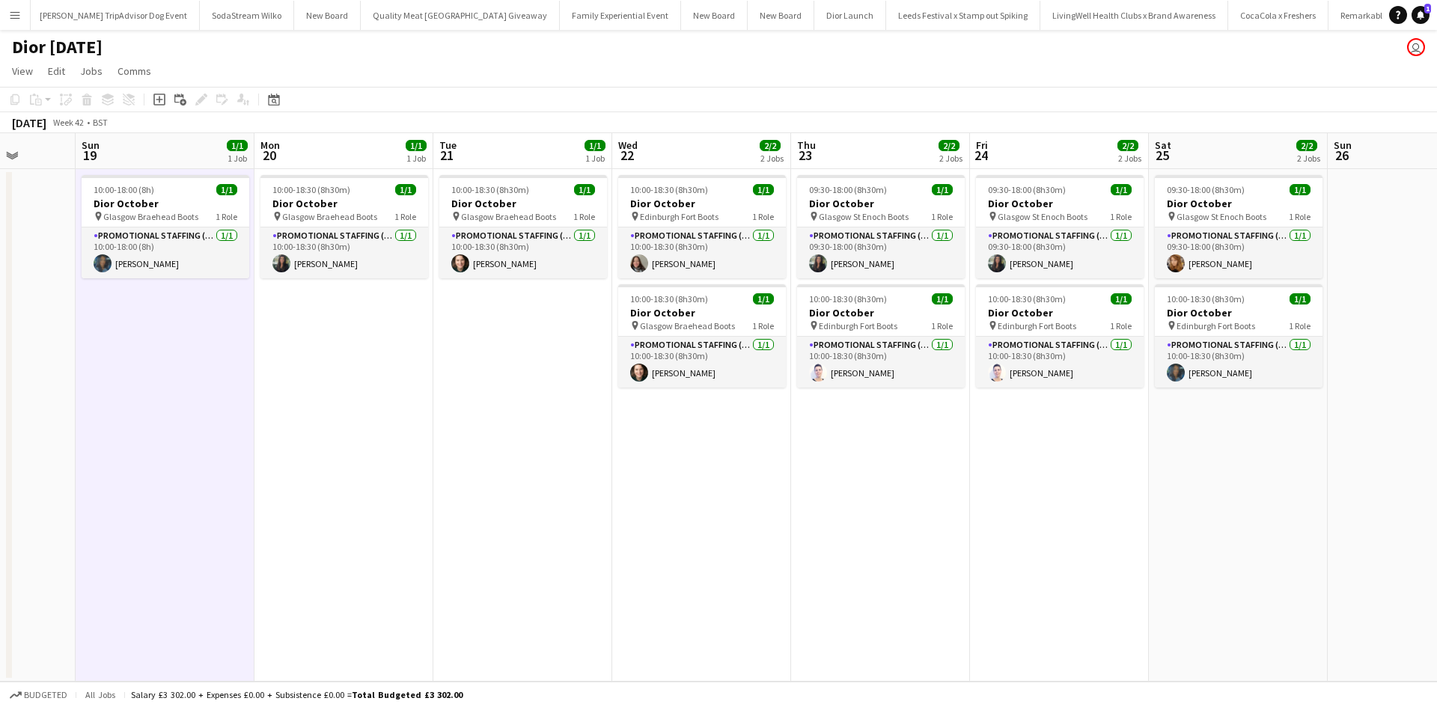
drag, startPoint x: 830, startPoint y: 524, endPoint x: 1111, endPoint y: 476, distance: 284.6
click at [1111, 476] on app-calendar-viewport "Fri 17 2/4 4 Jobs Sat 18 Sun 19 1/1 1 Job Mon 20 1/1 1 Job Tue 21 1/1 1 Job Wed…" at bounding box center [718, 407] width 1437 height 548
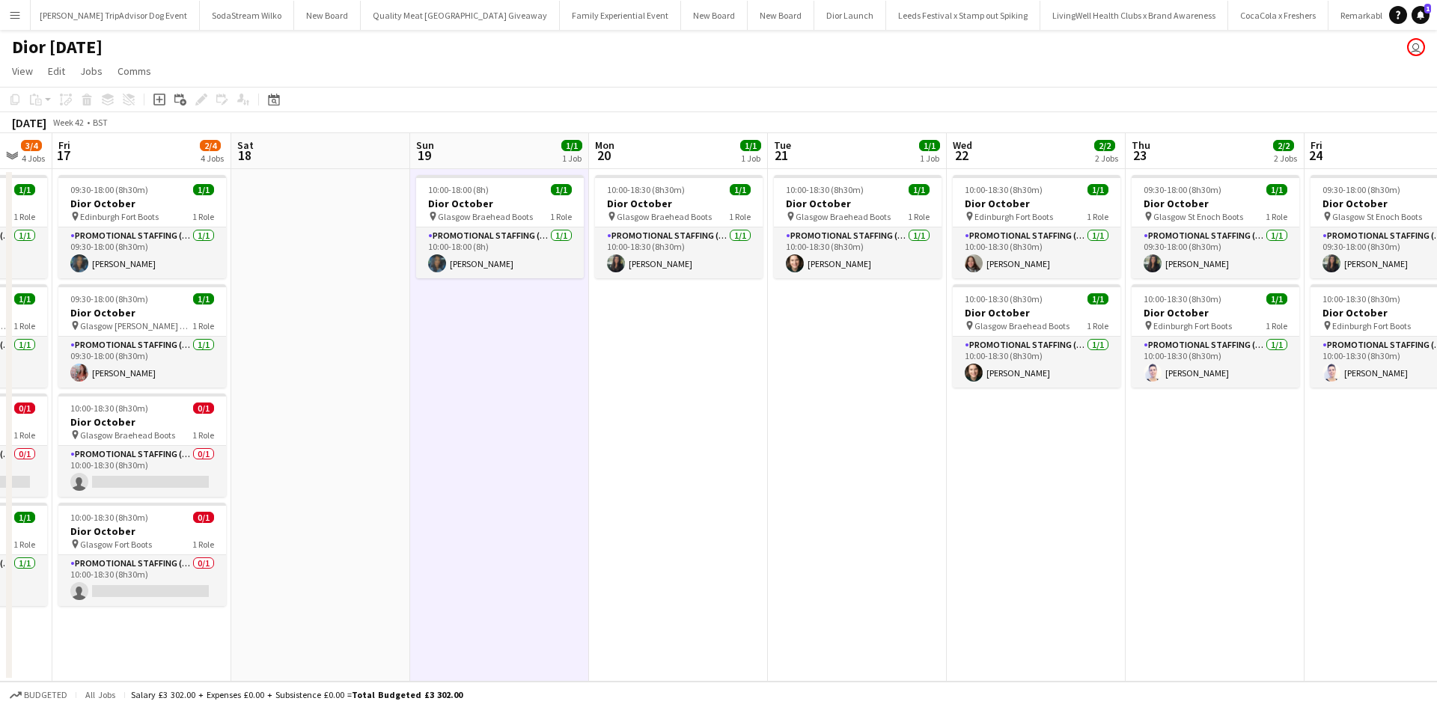
scroll to position [0, 439]
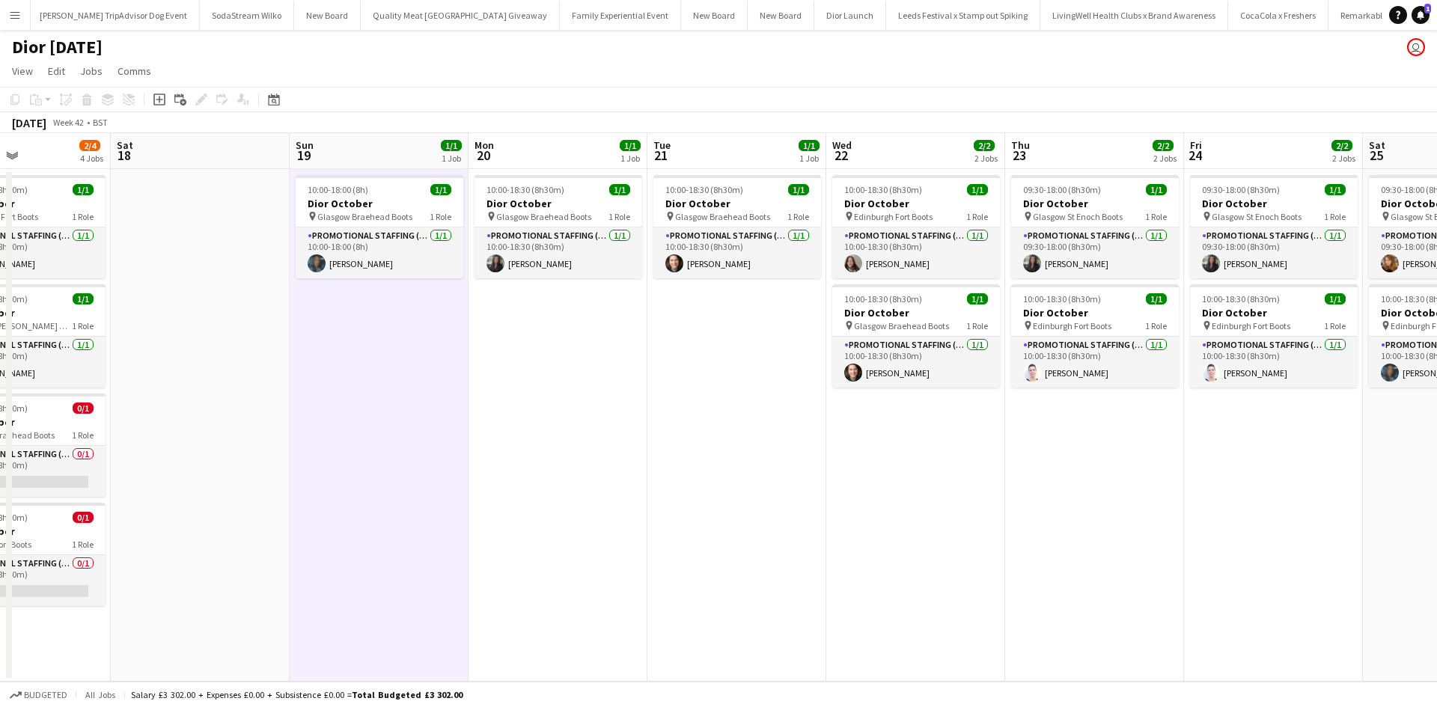
drag, startPoint x: 700, startPoint y: 490, endPoint x: 1145, endPoint y: 476, distance: 446.1
click at [1145, 476] on app-calendar-viewport "Wed 15 2/2 2 Jobs Thu 16 3/4 4 Jobs Fri 17 2/4 4 Jobs Sat 18 Sun 19 1/1 1 Job M…" at bounding box center [718, 407] width 1437 height 548
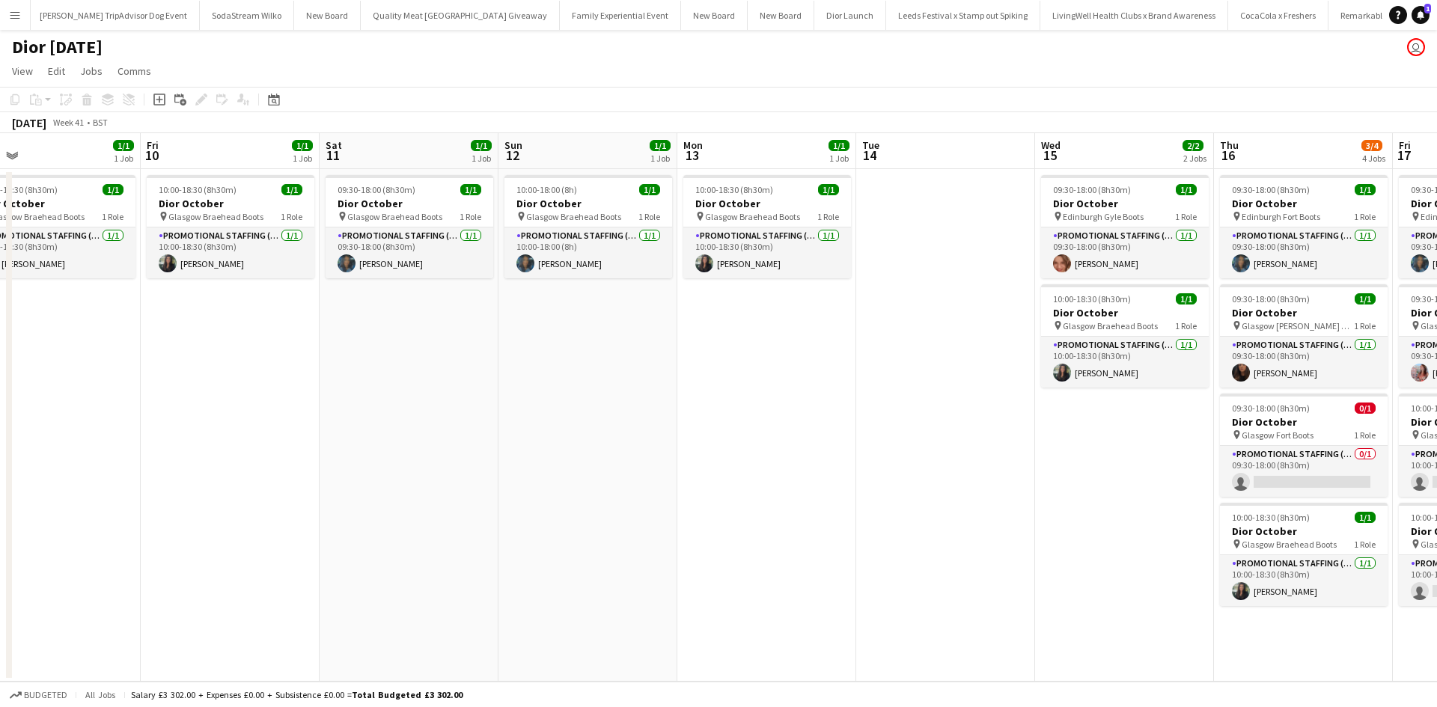
drag, startPoint x: 202, startPoint y: 533, endPoint x: 1151, endPoint y: 463, distance: 951.3
click at [1148, 463] on app-calendar-viewport "Tue 7 Wed 8 Thu 9 1/1 1 Job Fri 10 1/1 1 Job Sat 11 1/1 1 Job Sun 12 1/1 1 Job …" at bounding box center [718, 407] width 1437 height 548
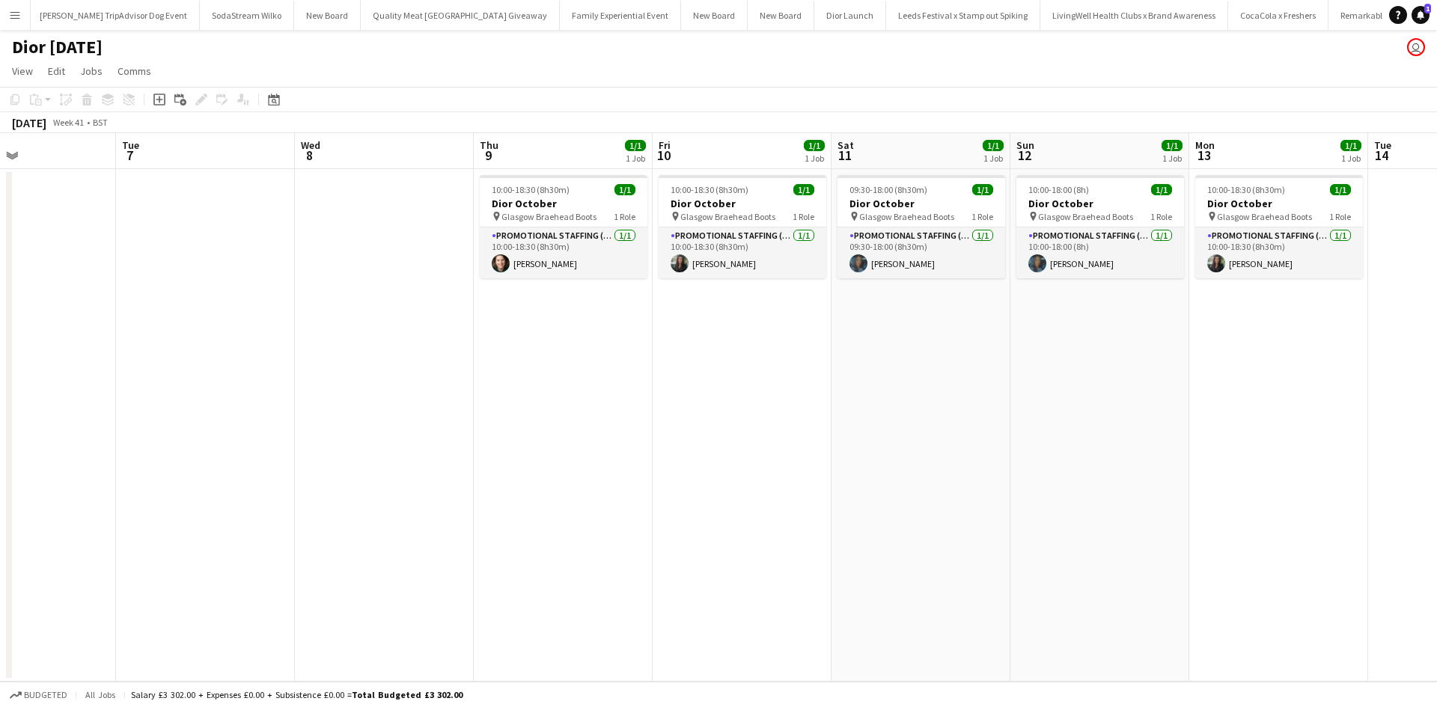
drag, startPoint x: 472, startPoint y: 498, endPoint x: 1061, endPoint y: 462, distance: 590.0
click at [1060, 462] on app-calendar-viewport "Sun 5 Mon 6 Tue 7 Wed 8 Thu 9 1/1 1 Job Fri 10 1/1 1 Job Sat 11 1/1 1 Job Sun 1…" at bounding box center [718, 407] width 1437 height 548
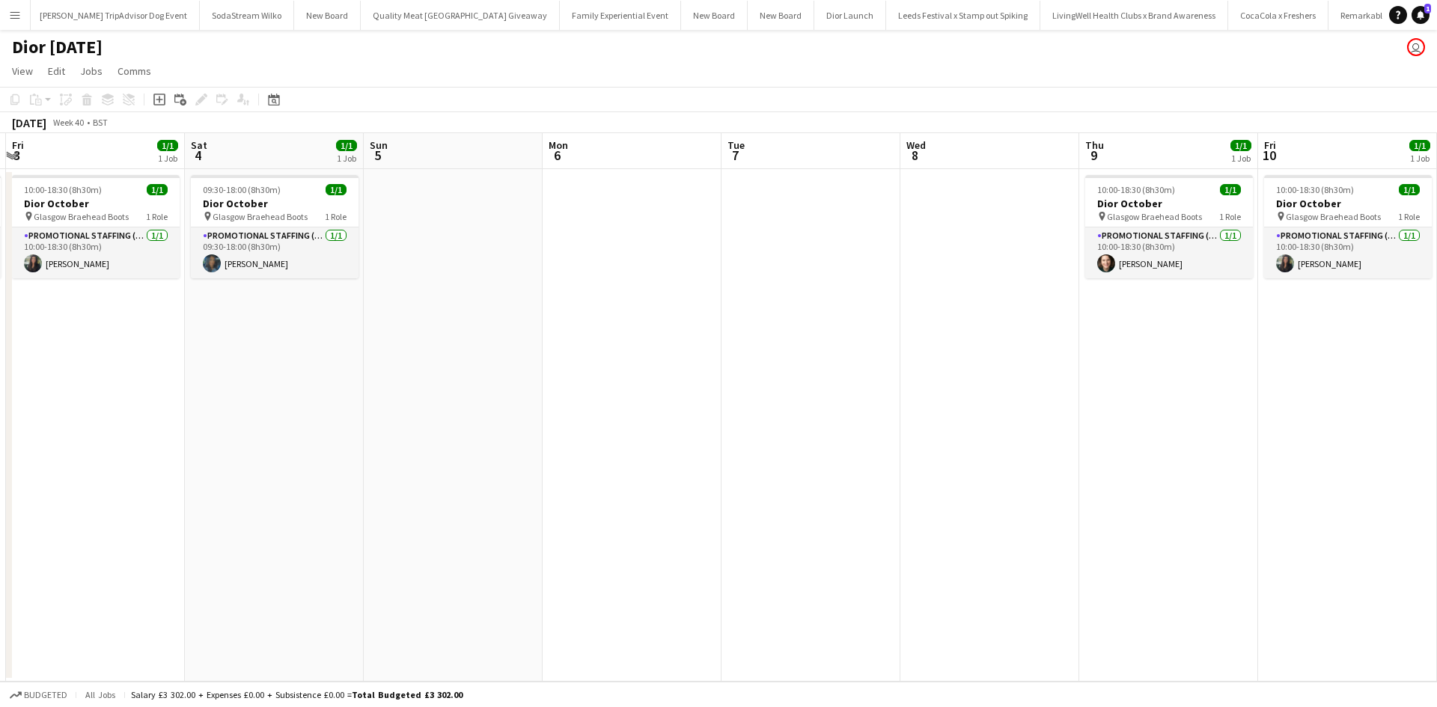
scroll to position [0, 465]
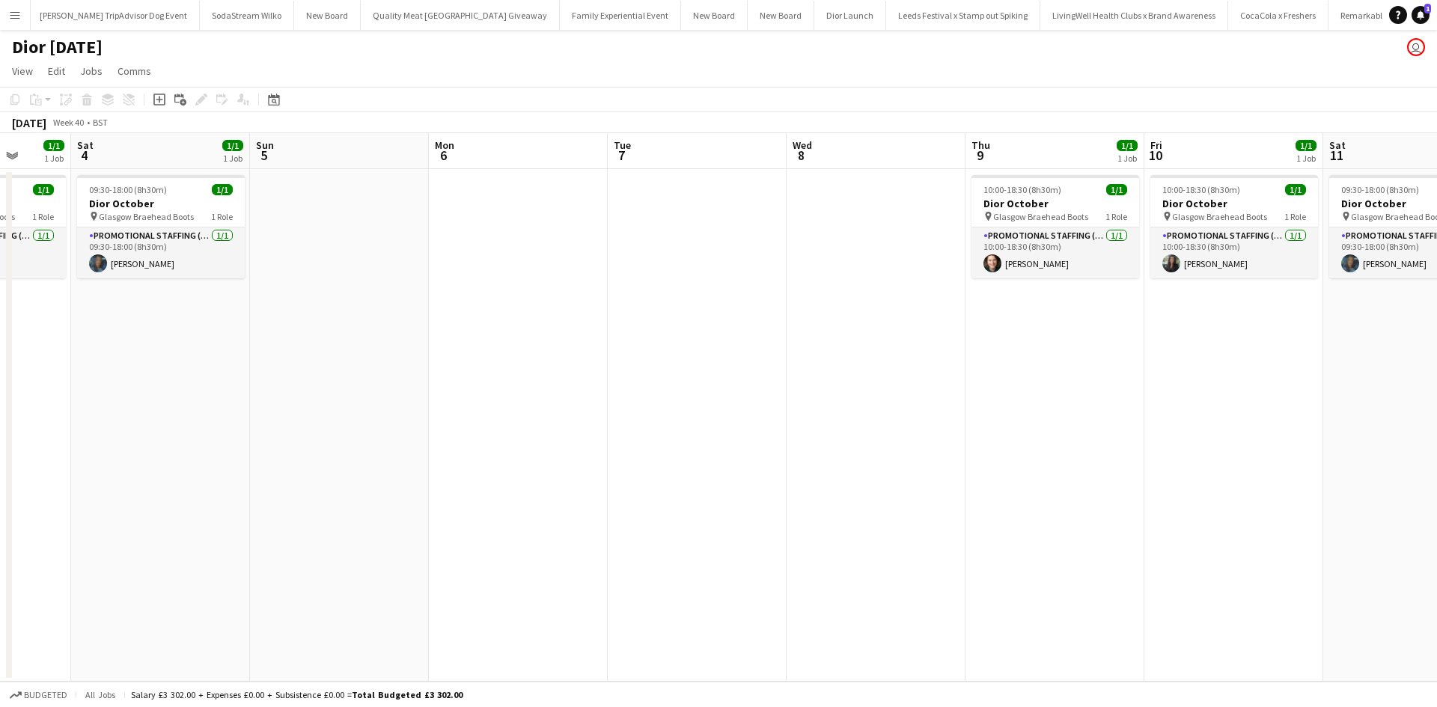
drag, startPoint x: 403, startPoint y: 489, endPoint x: 979, endPoint y: 477, distance: 575.5
click at [988, 480] on app-calendar-viewport "Wed 1 1/1 1 Job Thu 2 1/1 1 Job Fri 3 1/1 1 Job Sat 4 1/1 1 Job Sun 5 Mon 6 Tue…" at bounding box center [718, 407] width 1437 height 548
